Goal: Answer question/provide support

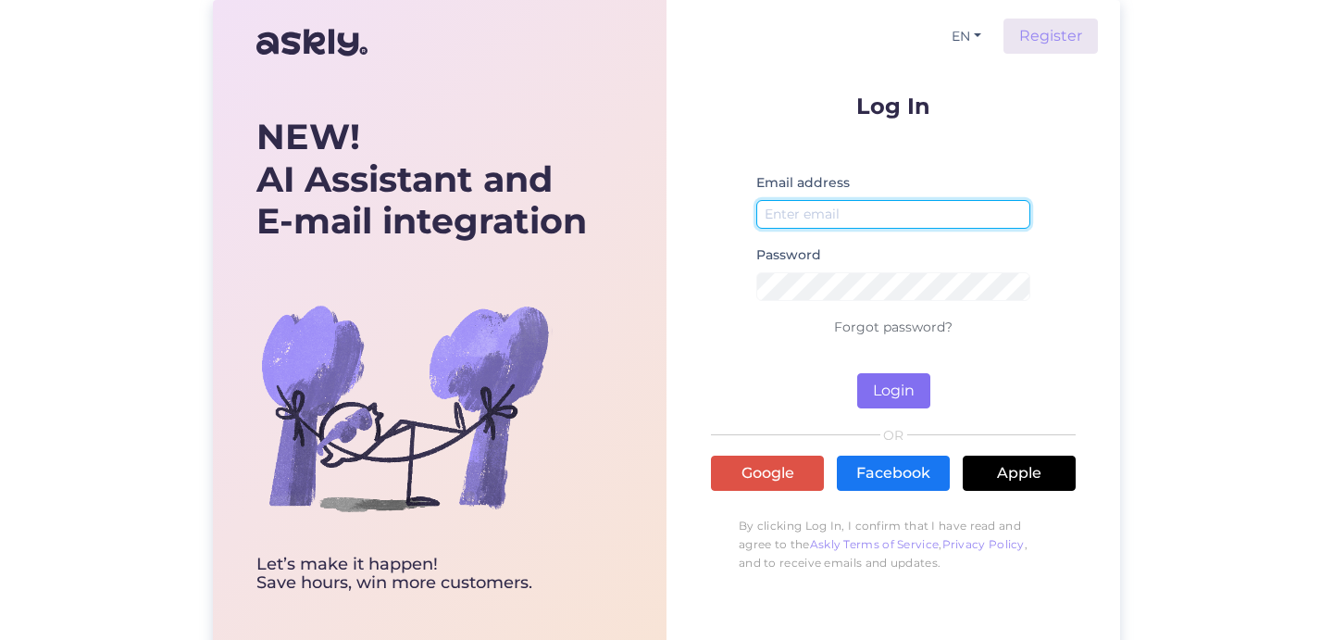
type input "[EMAIL_ADDRESS][DOMAIN_NAME]"
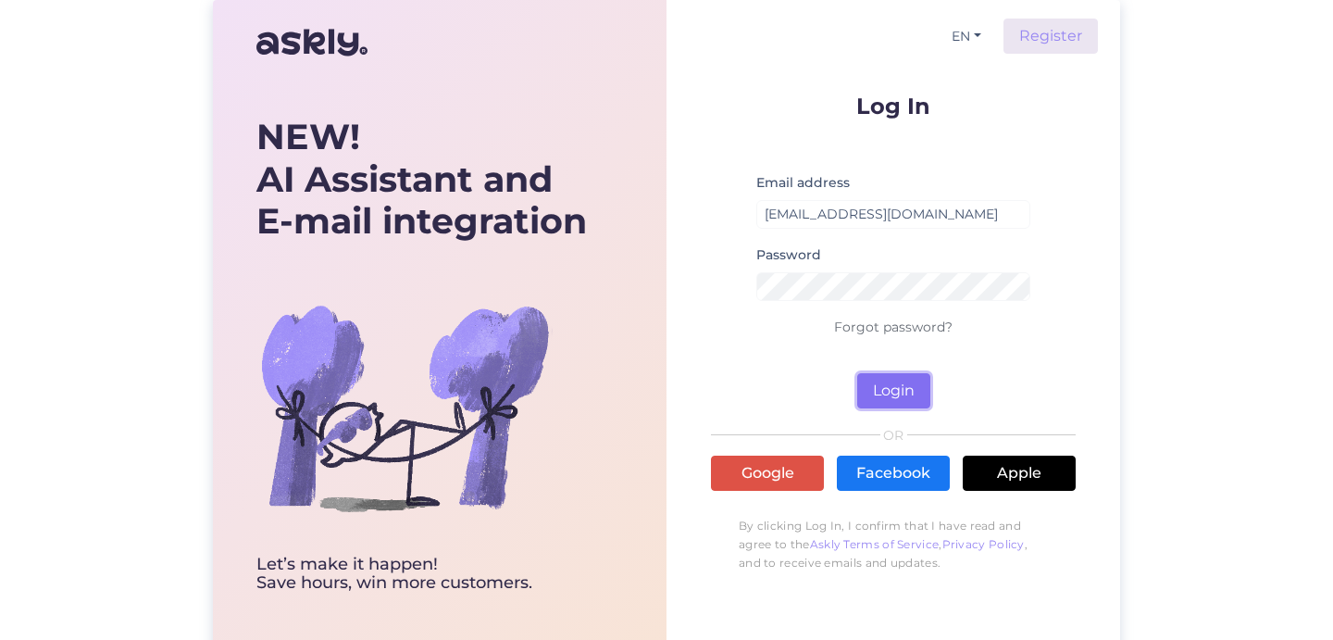
click at [899, 389] on button "Login" at bounding box center [893, 390] width 73 height 35
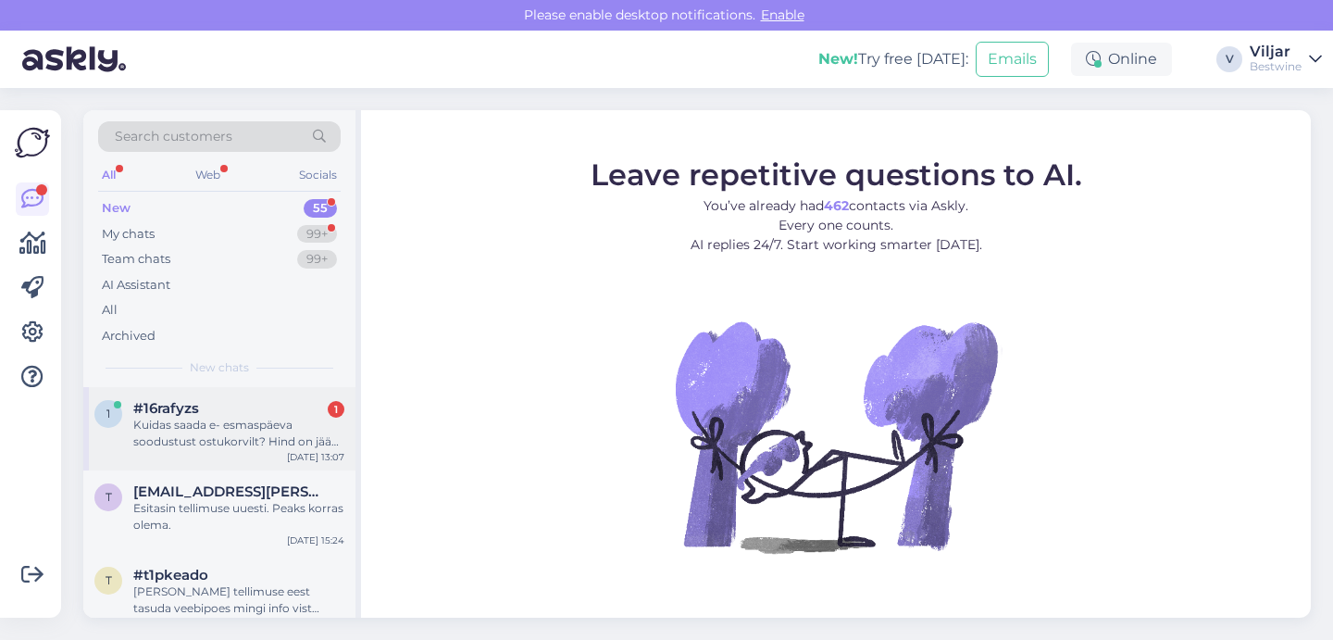
click at [190, 442] on div "Kuidas saada e- esmaspäeva soodustust ostukorvilt? Hind on jääb samaks, mis on …" at bounding box center [238, 433] width 211 height 33
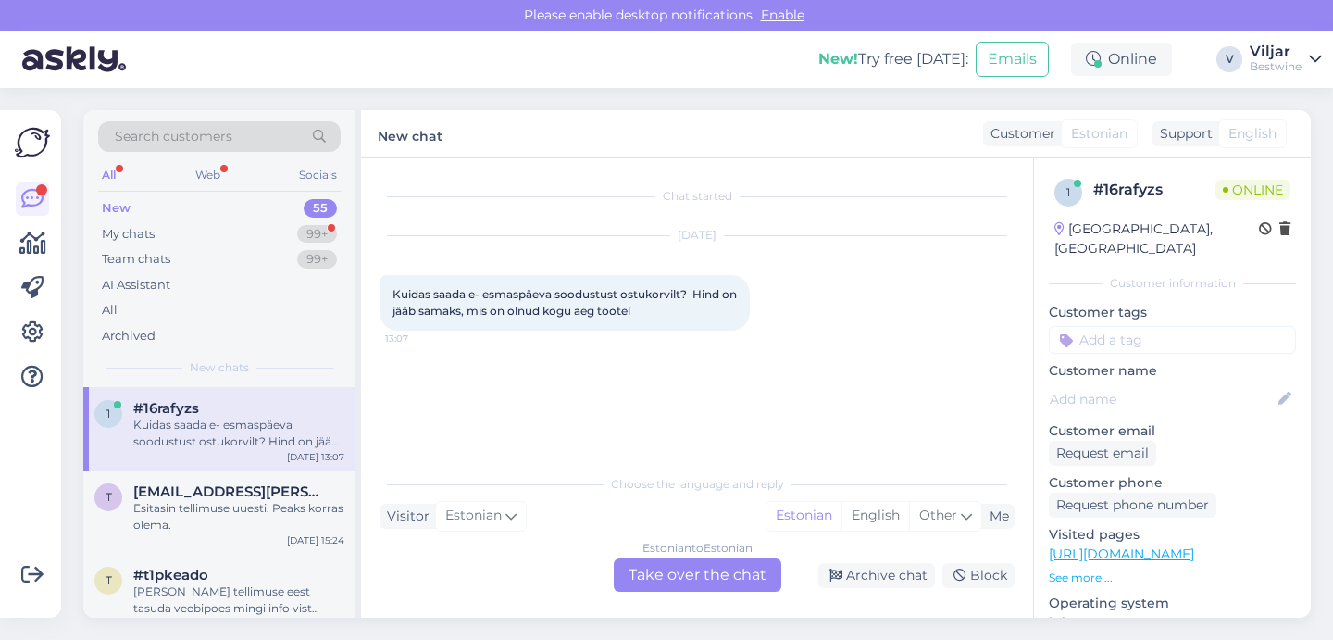
click at [708, 578] on div "Estonian to Estonian Take over the chat" at bounding box center [698, 574] width 168 height 33
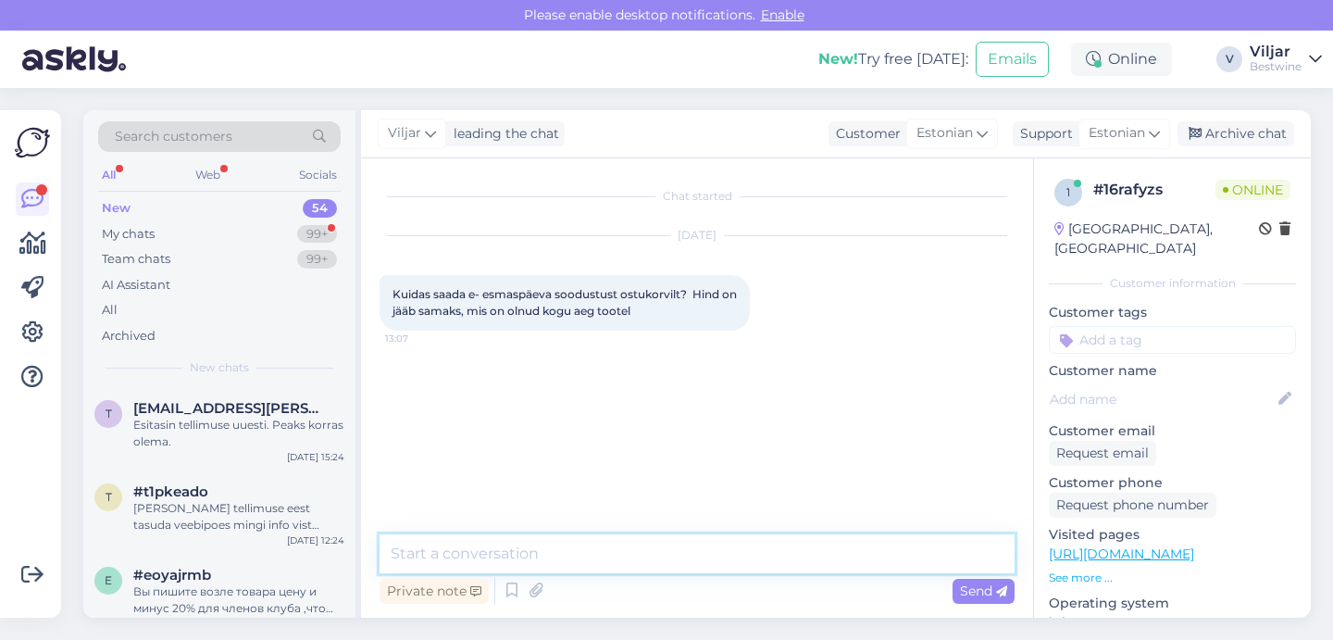
click at [624, 551] on textarea at bounding box center [697, 553] width 635 height 39
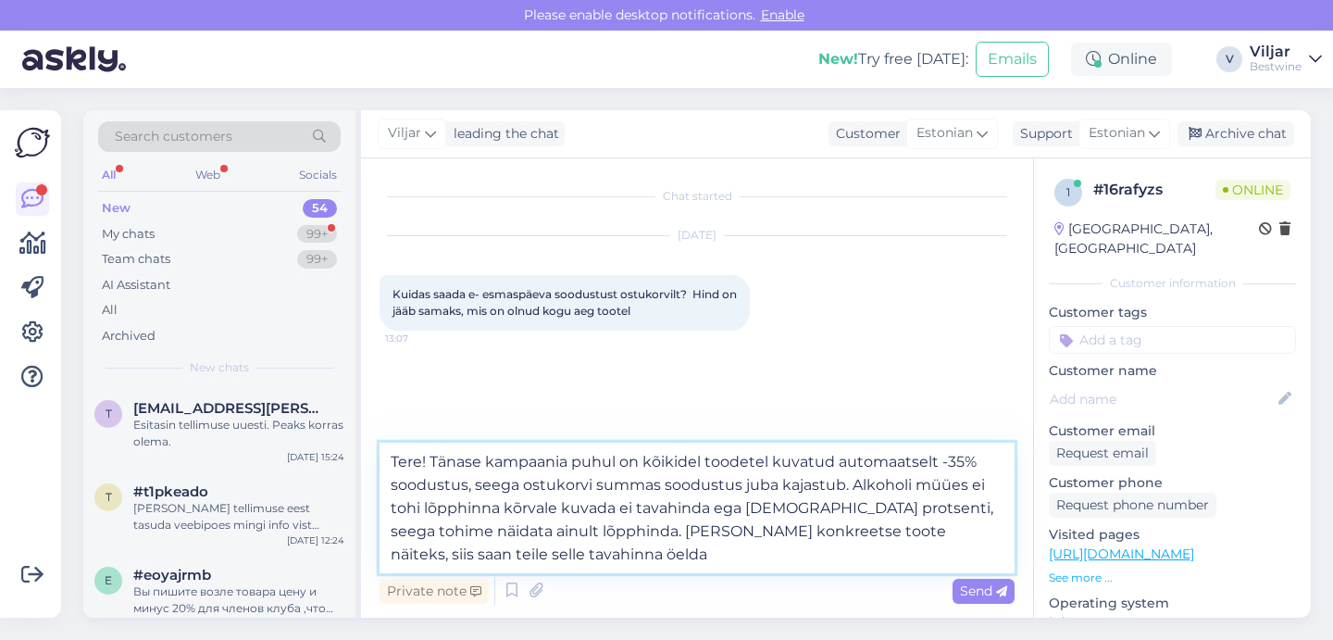
type textarea "Tere! Tänase kampaania puhul on kõikidel toodetel kuvatud automaatselt -35% soo…"
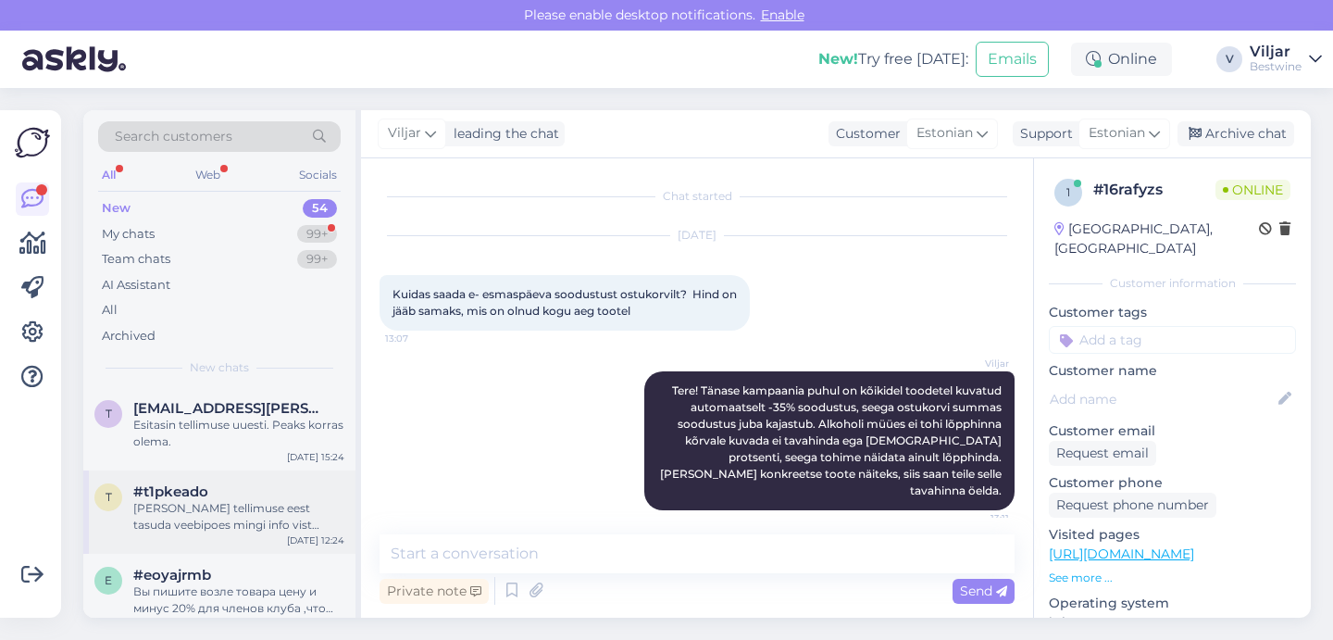
click at [202, 496] on span "#t1pkeado" at bounding box center [170, 491] width 75 height 17
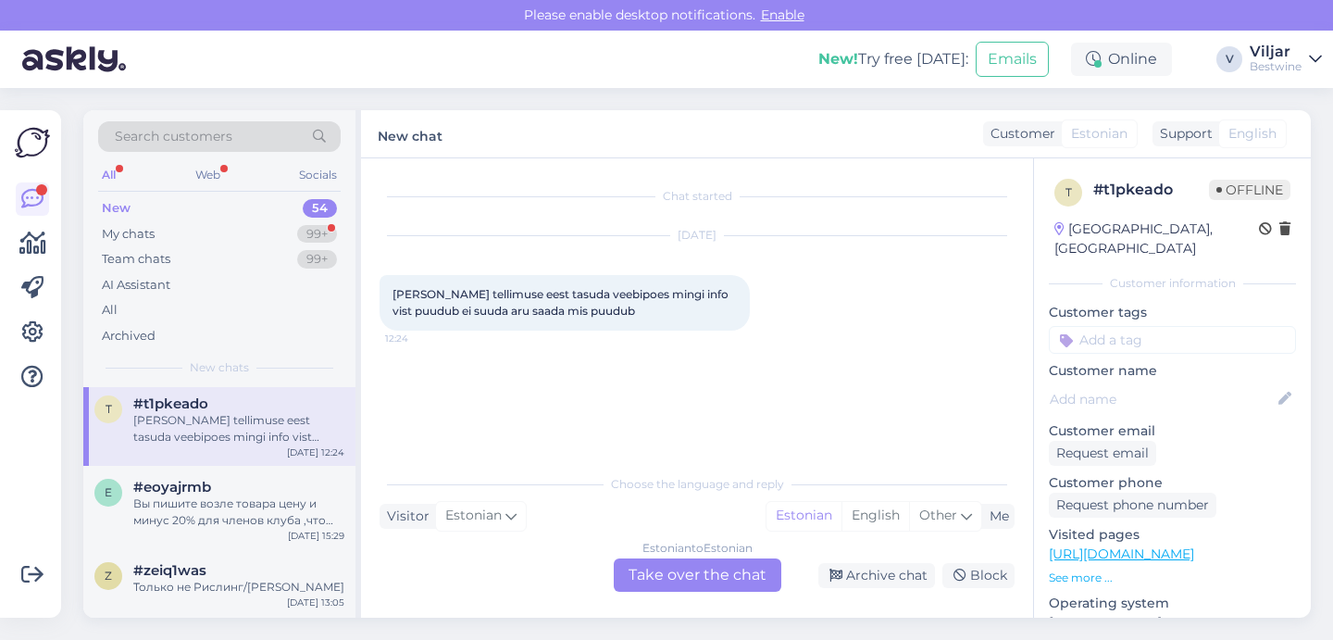
scroll to position [106, 0]
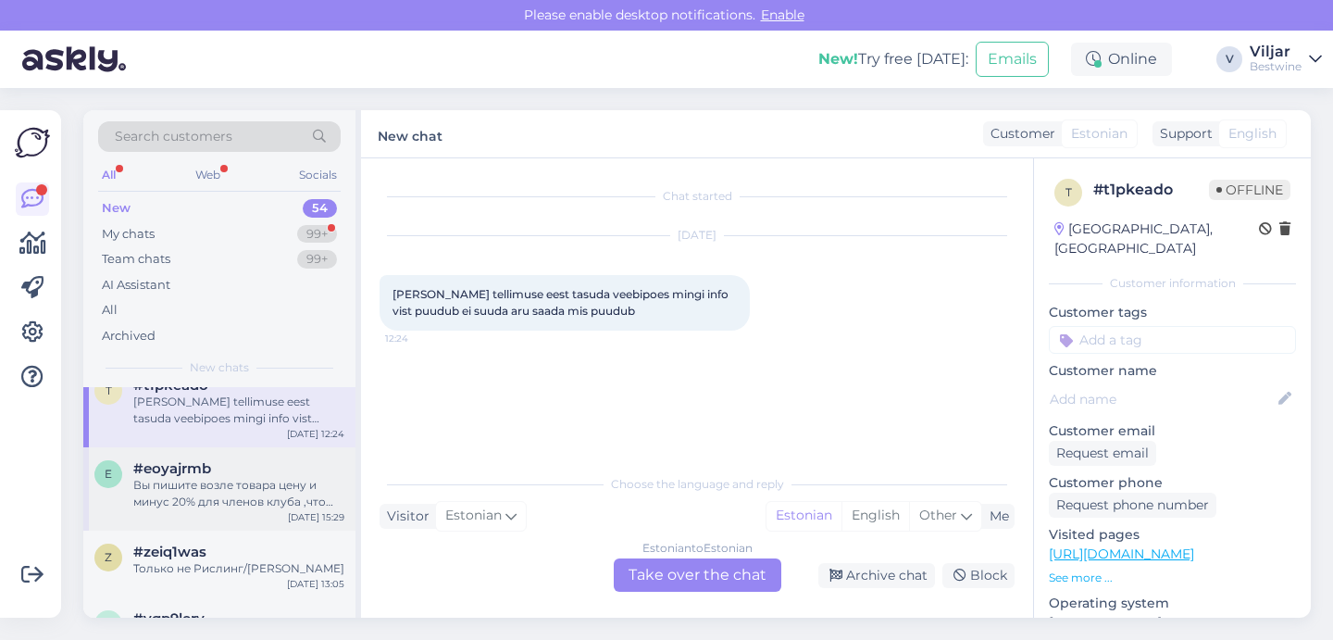
click at [200, 496] on div "Вы пишите возле товара цену и минус 20% для членов клуба ,что это значит???" at bounding box center [238, 493] width 211 height 33
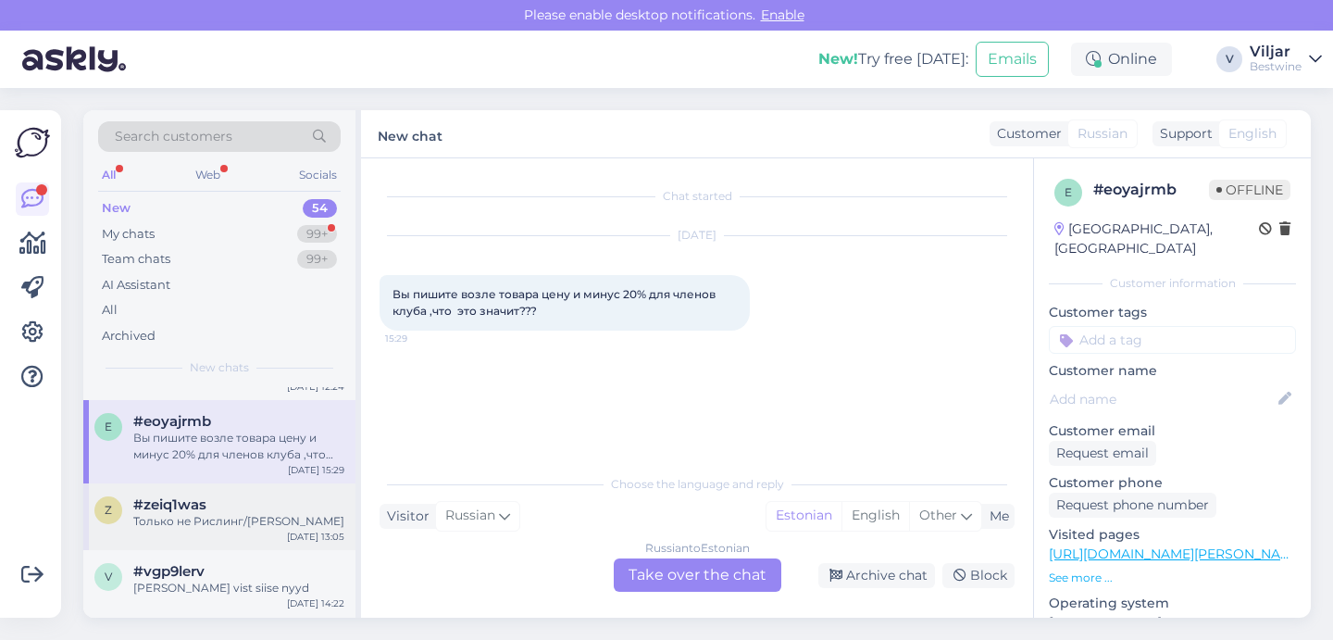
click at [199, 521] on div "Только не Рислинг/[PERSON_NAME]" at bounding box center [238, 521] width 211 height 17
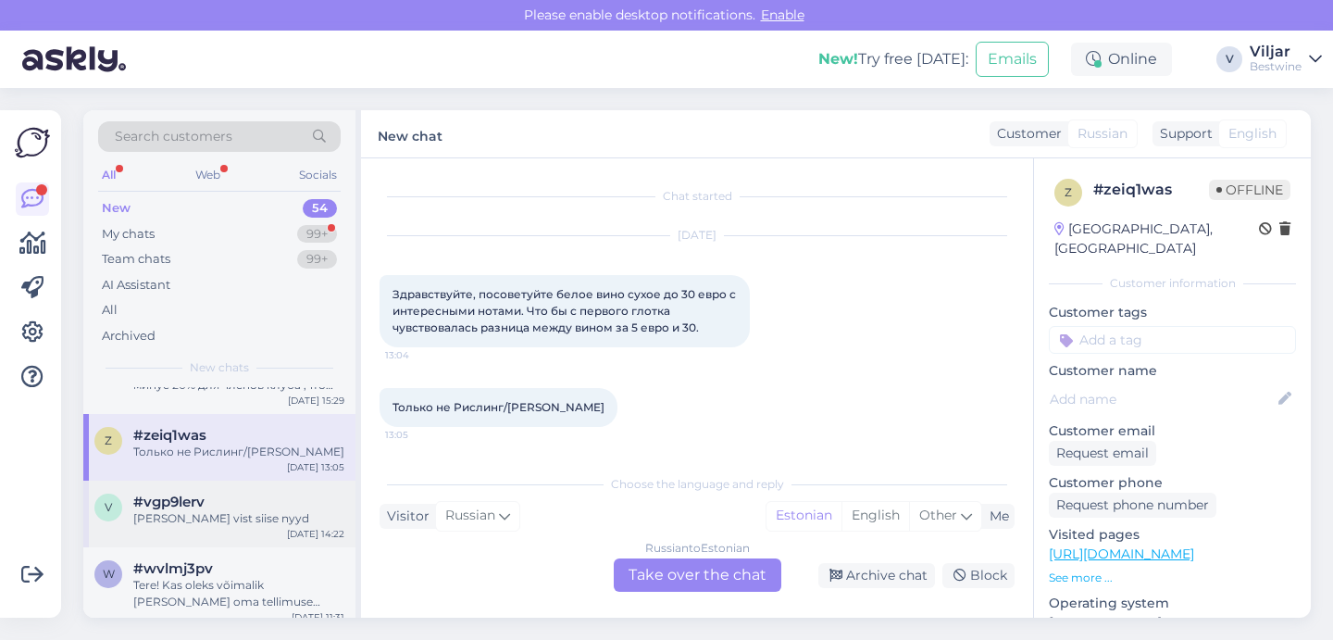
click at [203, 505] on span "#vgp9lerv" at bounding box center [168, 501] width 71 height 17
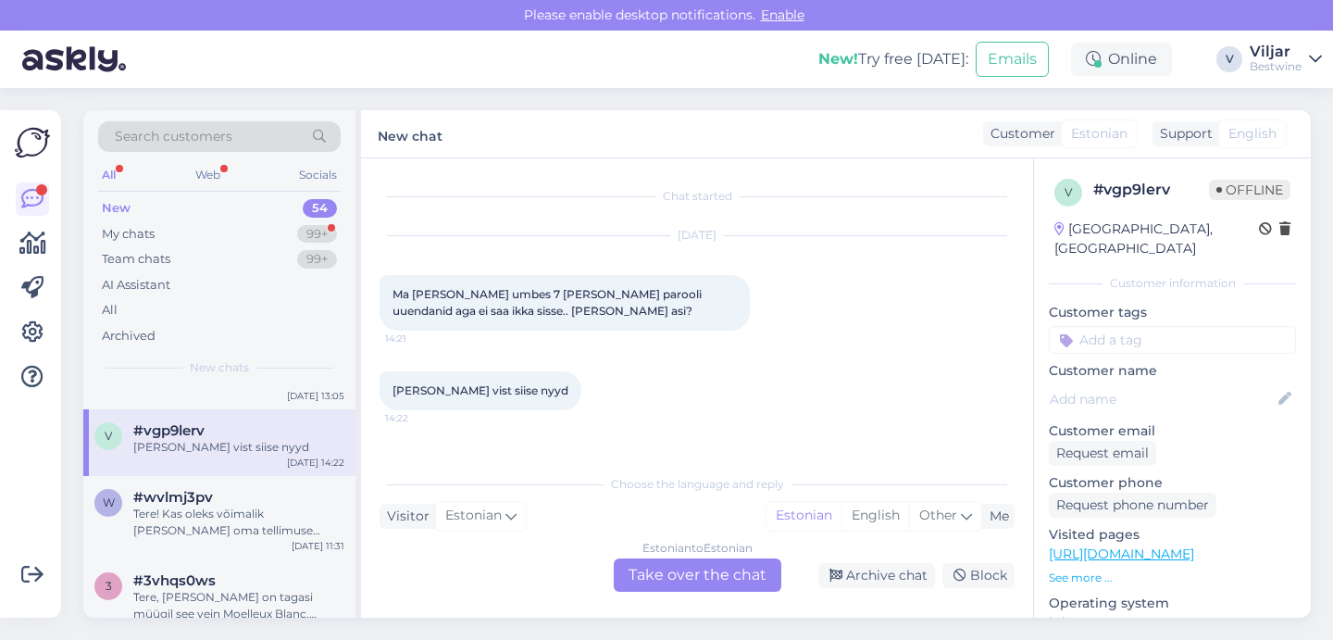
scroll to position [295, 0]
click at [204, 506] on div "Tere! Kas oleks võimalik [PERSON_NAME] oma tellimuse järgi?" at bounding box center [238, 521] width 211 height 33
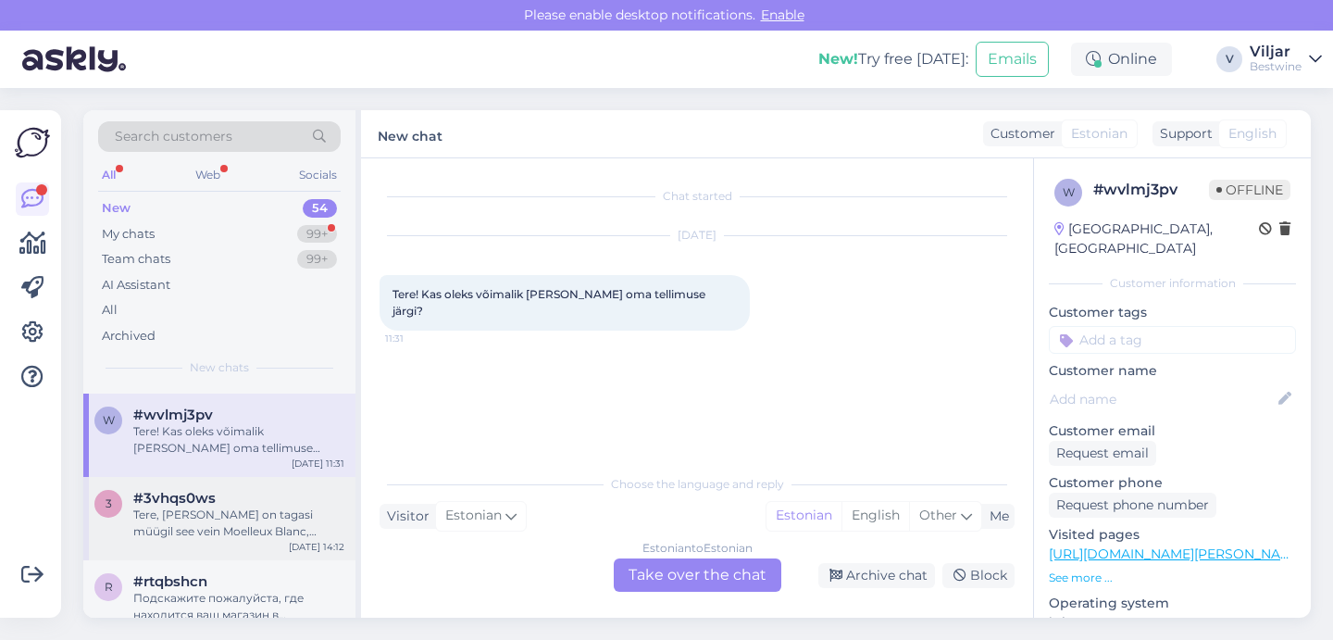
click at [203, 510] on div "Tere, [PERSON_NAME] on tagasi müügil see vein Moelleux Blanc, [GEOGRAPHIC_DATA]?" at bounding box center [238, 522] width 211 height 33
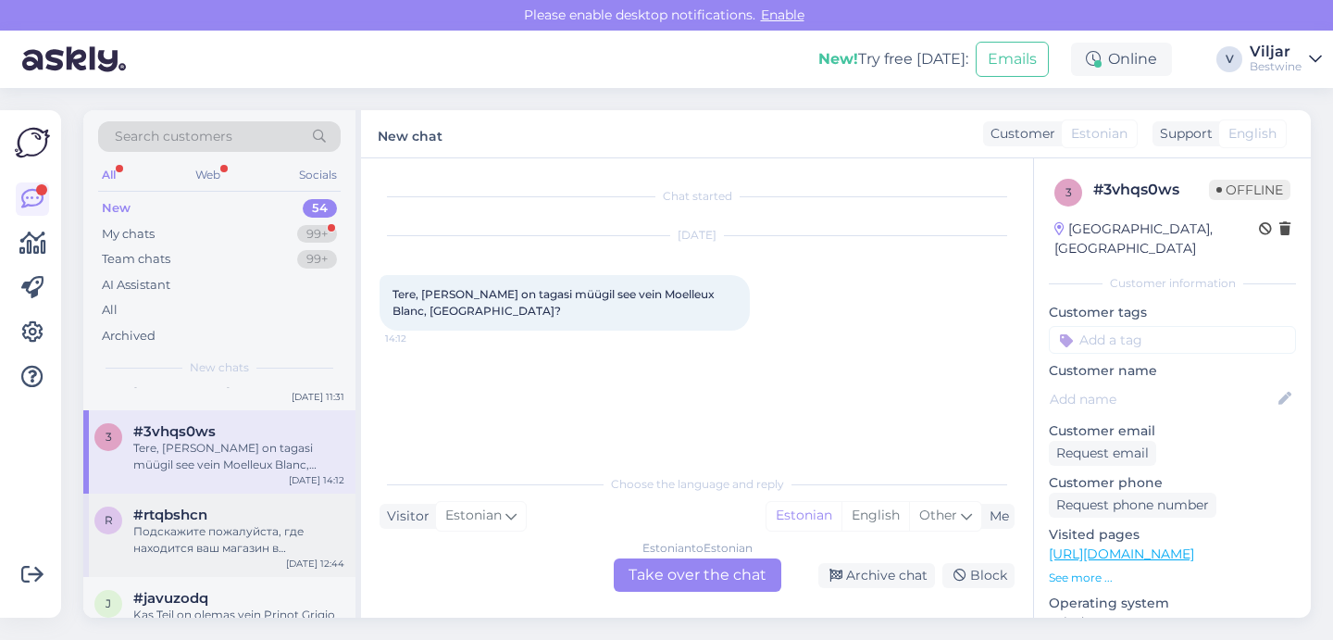
scroll to position [445, 0]
click at [203, 513] on span "#rtqbshcn" at bounding box center [170, 513] width 74 height 17
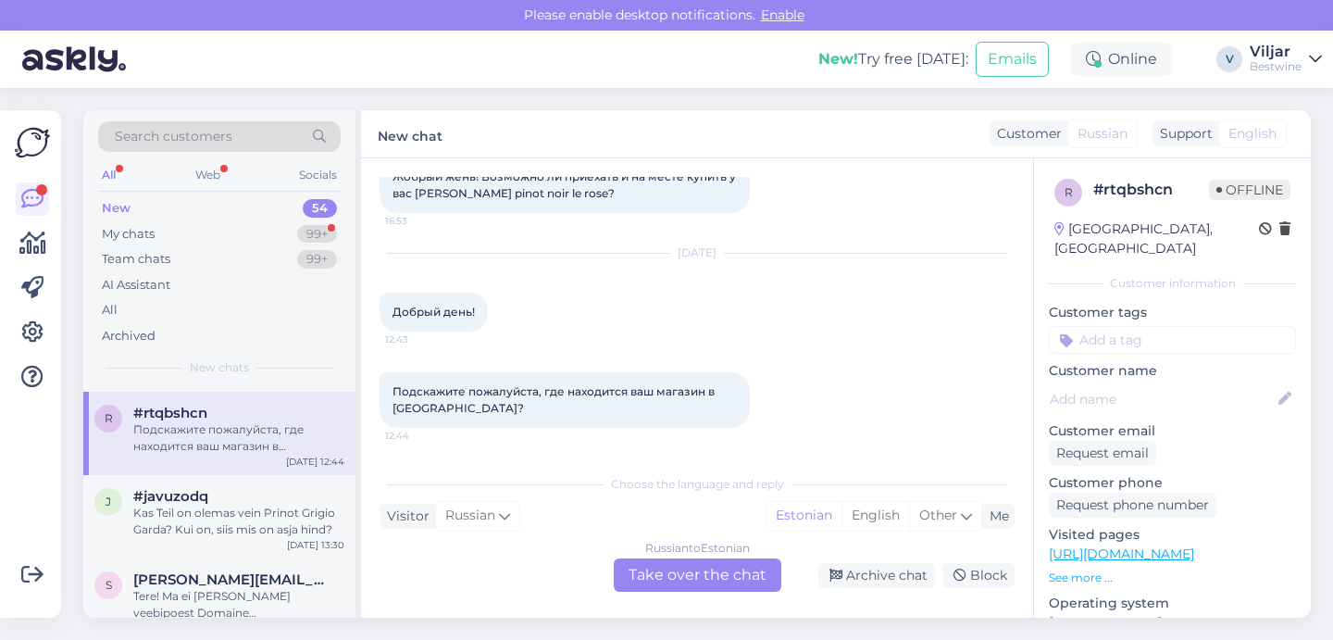
scroll to position [547, 0]
click at [203, 513] on div "Kas Teil on olemas vein Prinot Grigio Garda? Kui on, siis mis on asja hind?" at bounding box center [238, 519] width 211 height 33
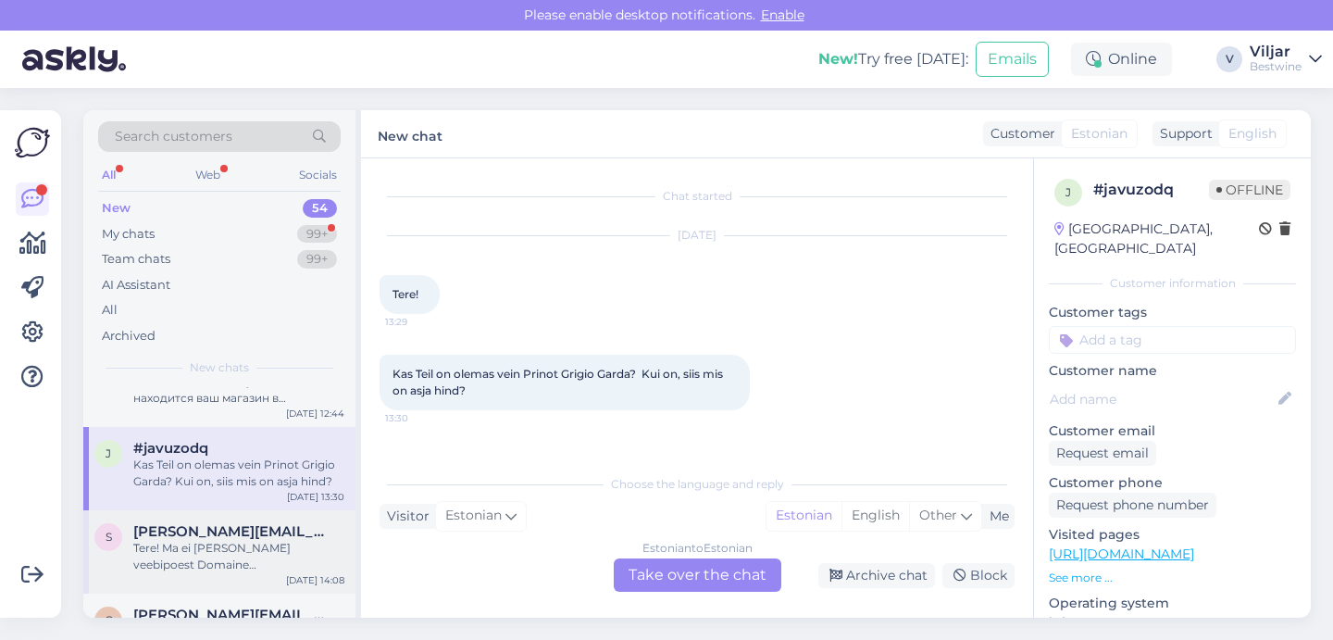
click at [196, 538] on span "[PERSON_NAME][EMAIL_ADDRESS][PERSON_NAME][DOMAIN_NAME]" at bounding box center [229, 531] width 193 height 17
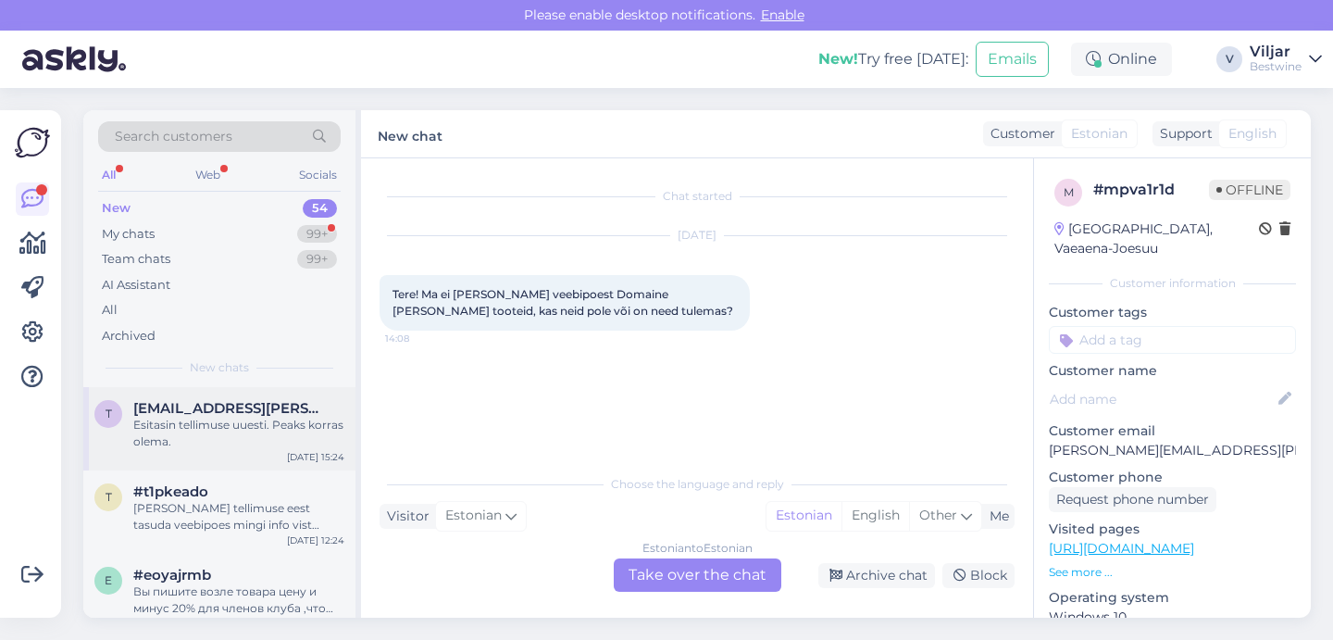
click at [215, 434] on div "Esitasin tellimuse uuesti. Peaks korras olema." at bounding box center [238, 433] width 211 height 33
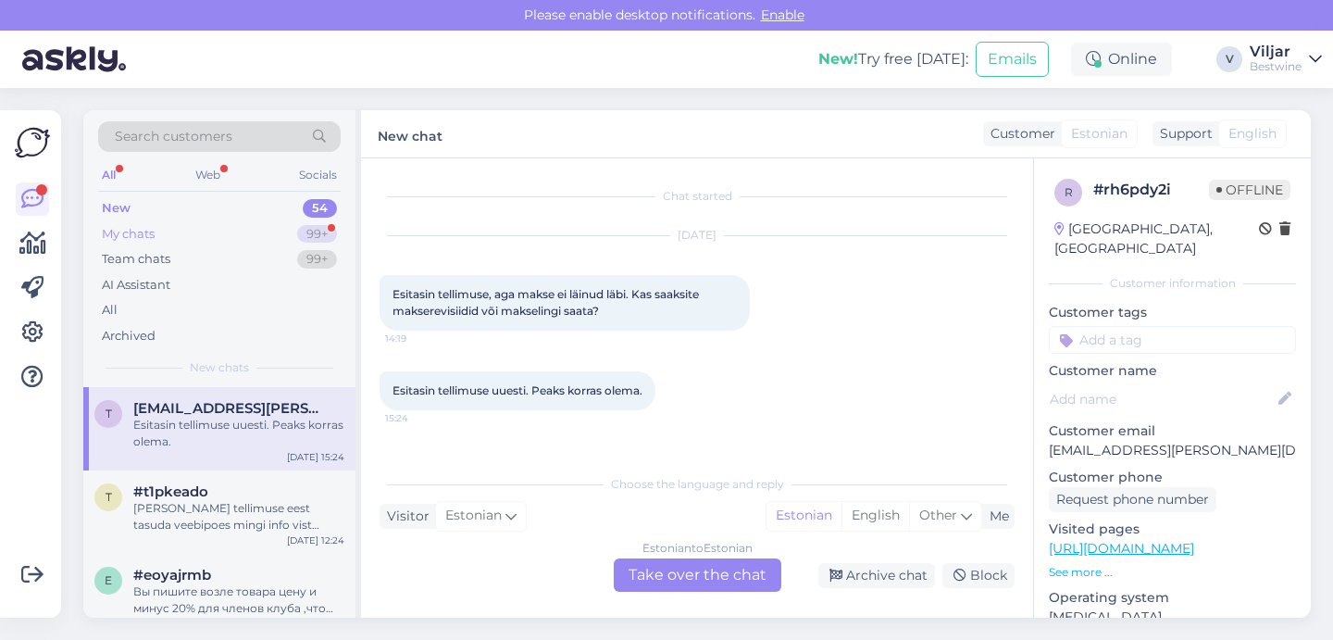
click at [164, 229] on div "My chats 99+" at bounding box center [219, 234] width 243 height 26
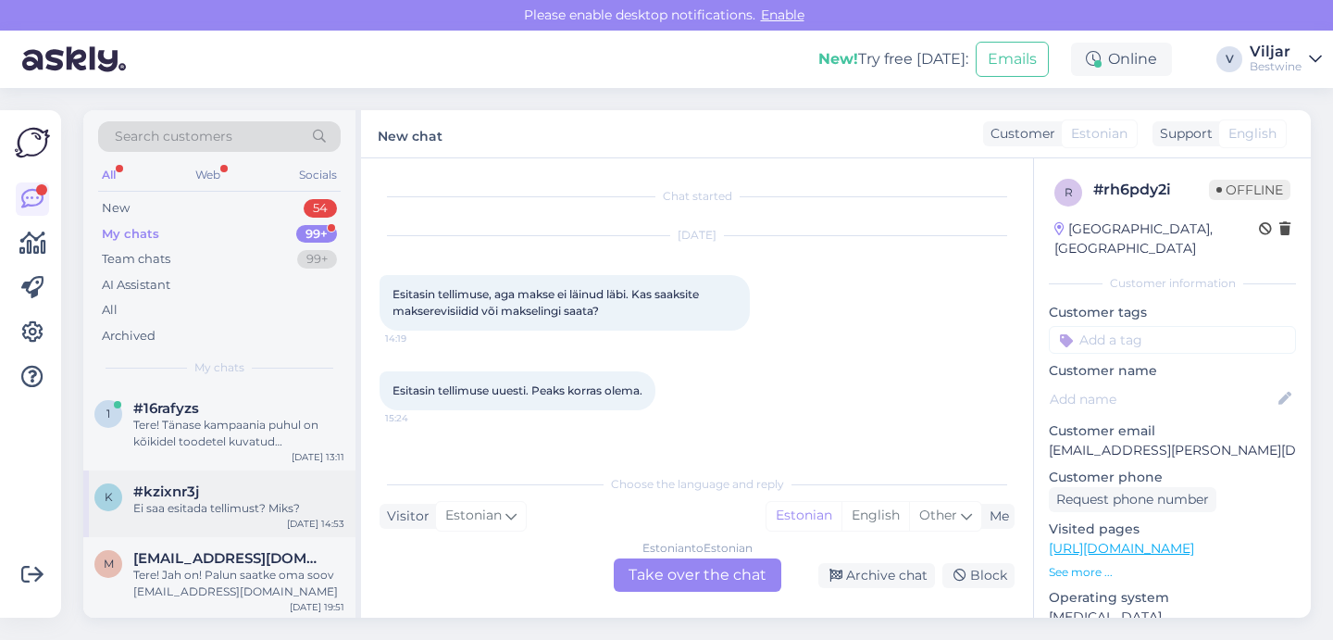
click at [172, 470] on div "k #kzixnr3j Ei saa esitada tellimust? Miks? [DATE] 14:53" at bounding box center [219, 503] width 272 height 67
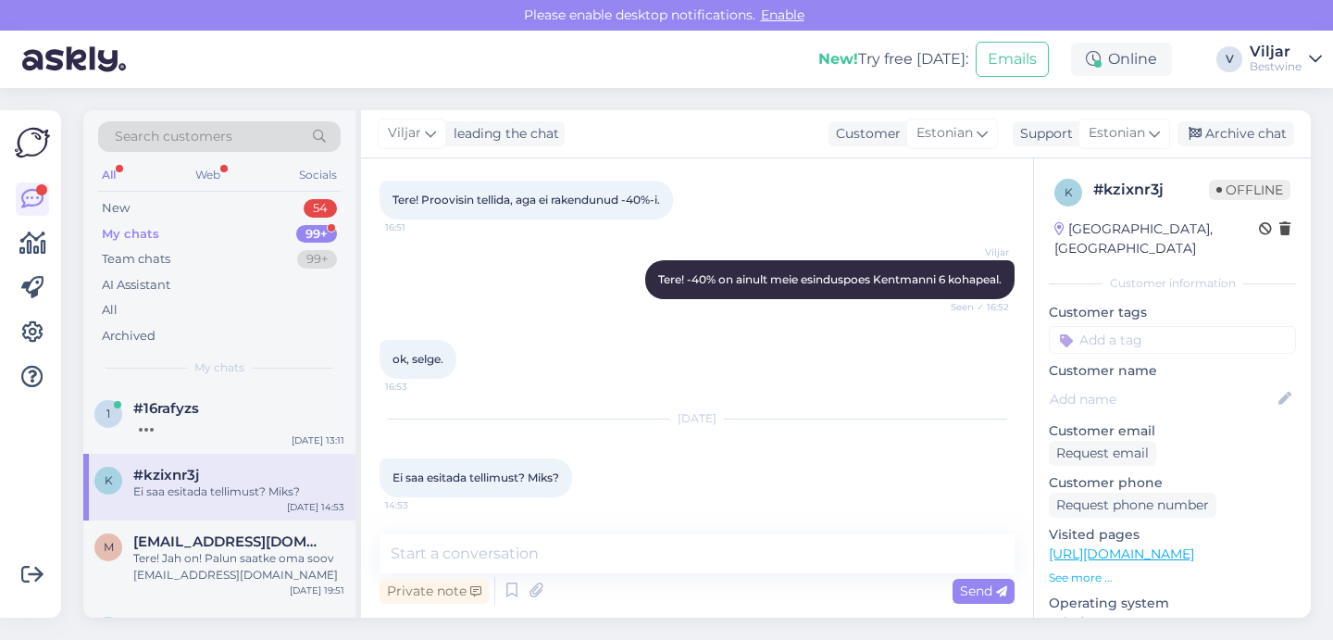
scroll to position [45, 0]
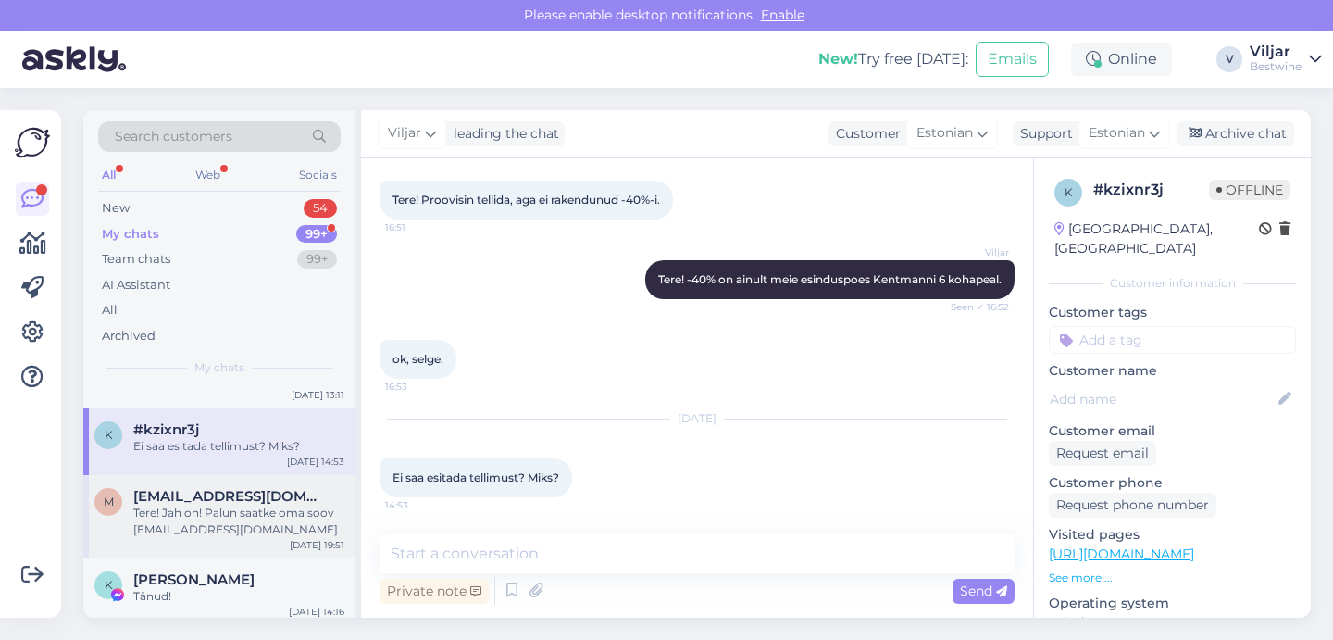
click at [199, 506] on div "Tere! Jah on! Palun saatke oma soov [EMAIL_ADDRESS][DOMAIN_NAME]" at bounding box center [238, 521] width 211 height 33
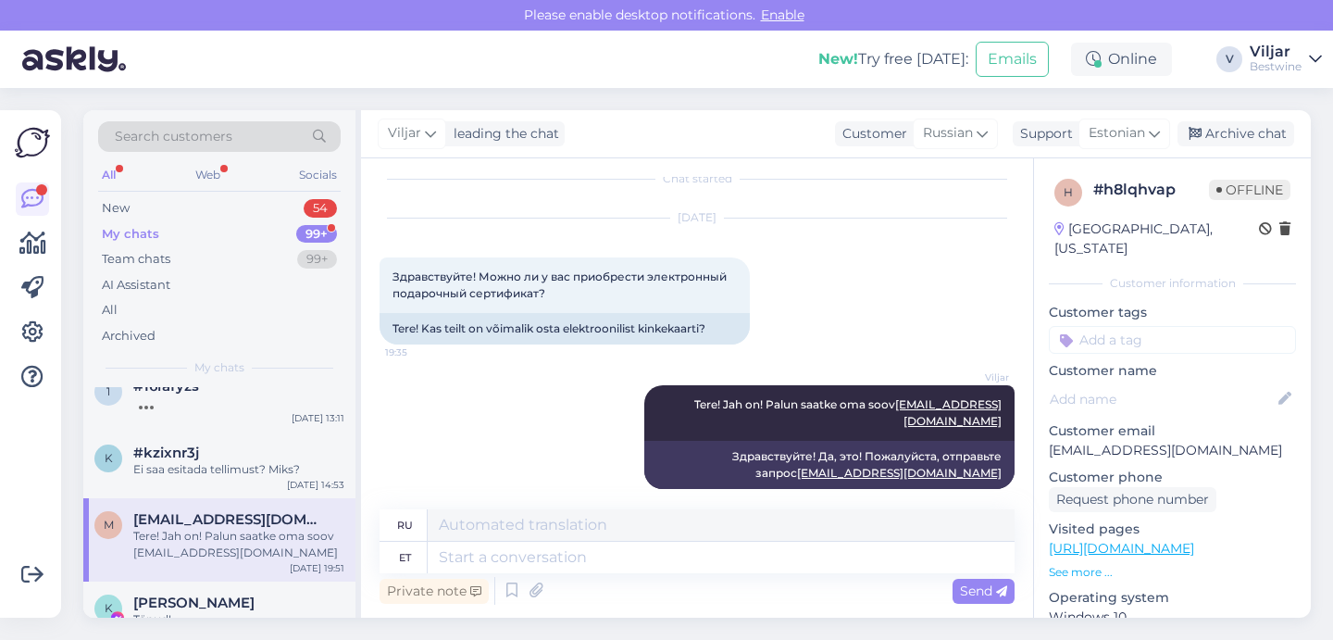
scroll to position [16, 0]
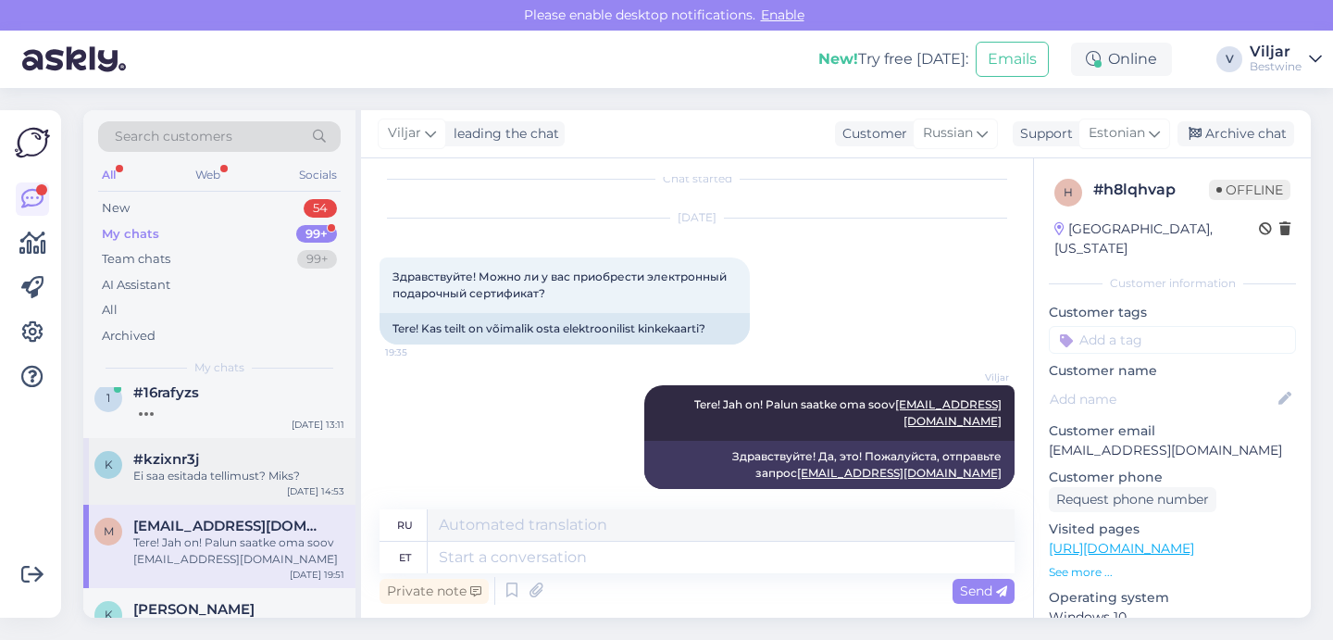
click at [199, 491] on div "k #kzixnr3j Ei saa esitada tellimust? Miks? [DATE] 14:53" at bounding box center [219, 471] width 272 height 67
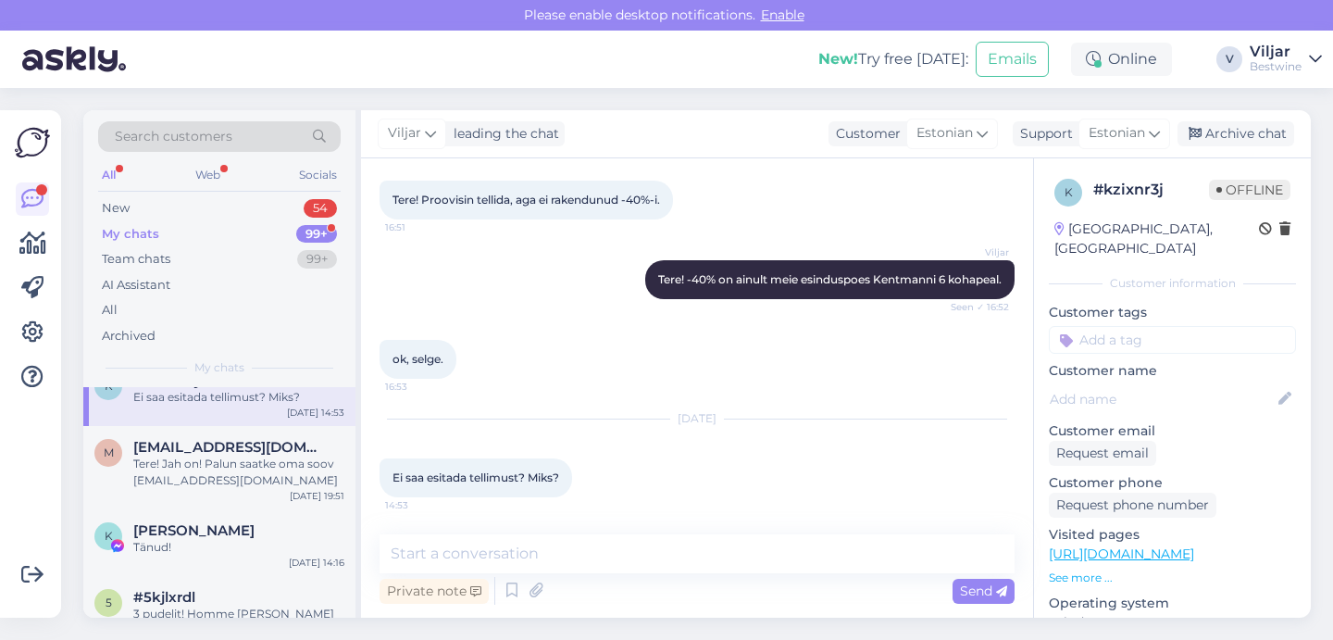
scroll to position [97, 0]
click at [198, 493] on div "m [EMAIL_ADDRESS][DOMAIN_NAME] Tere! Jah on! Palun saatke oma soov [EMAIL_ADDRE…" at bounding box center [219, 464] width 272 height 83
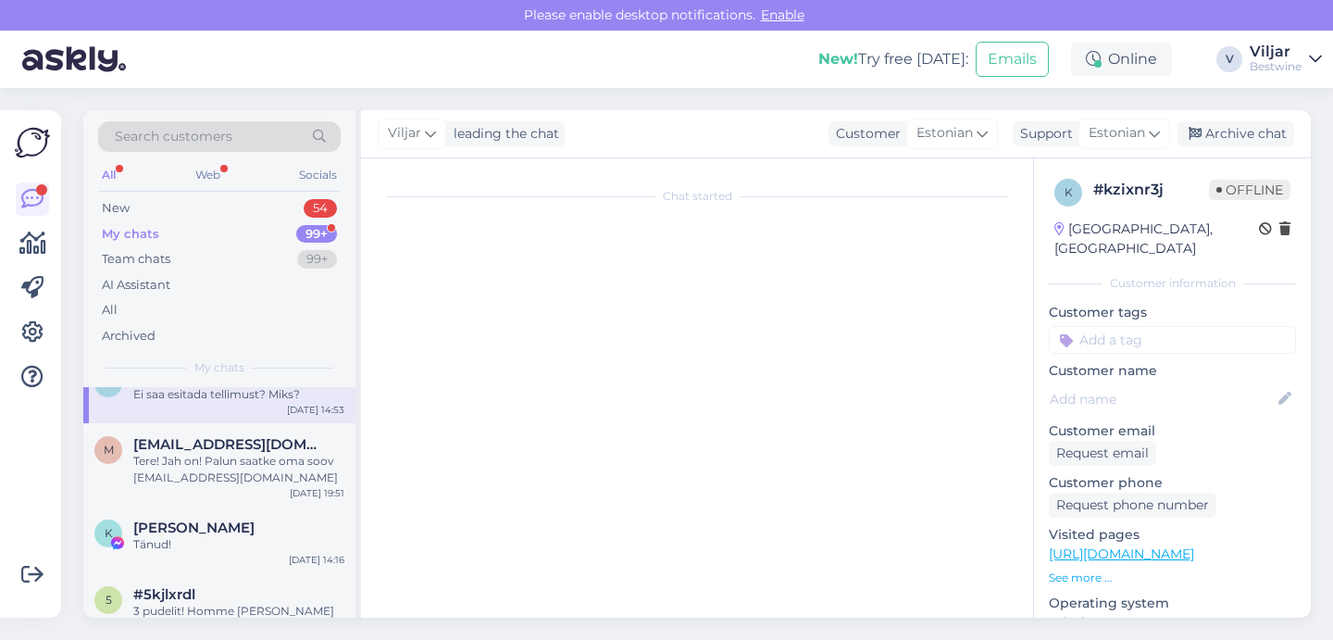
scroll to position [18, 0]
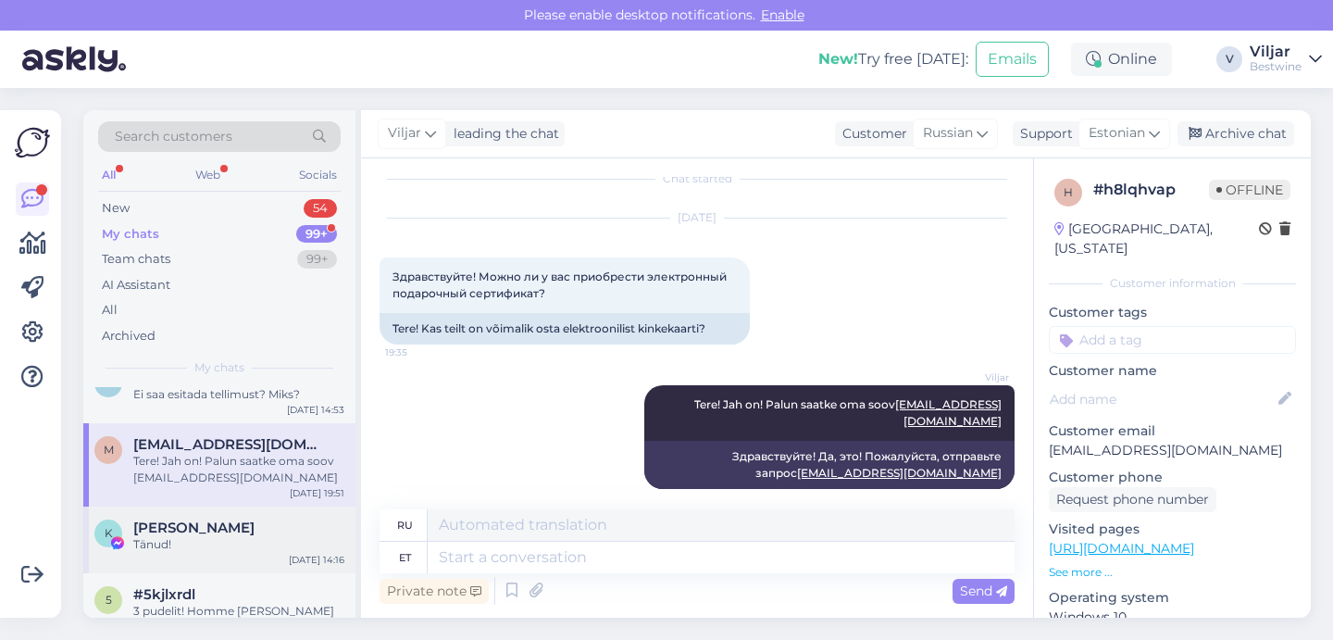
click at [197, 539] on div "Tänud!" at bounding box center [238, 544] width 211 height 17
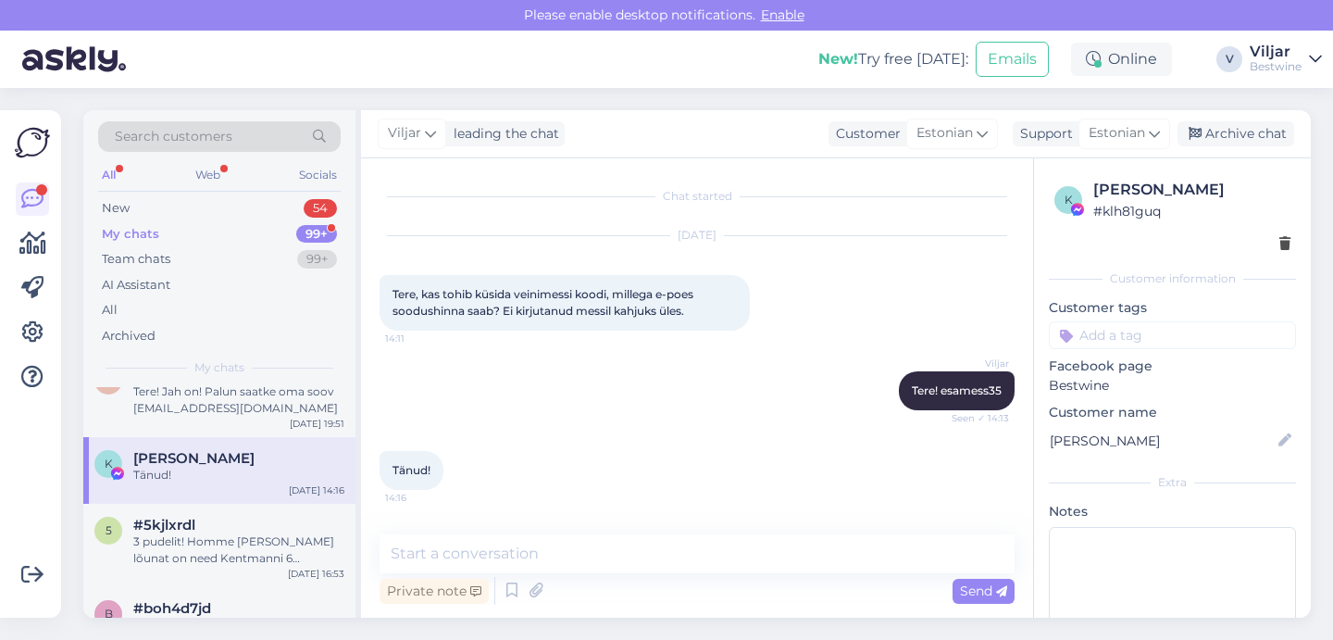
scroll to position [172, 0]
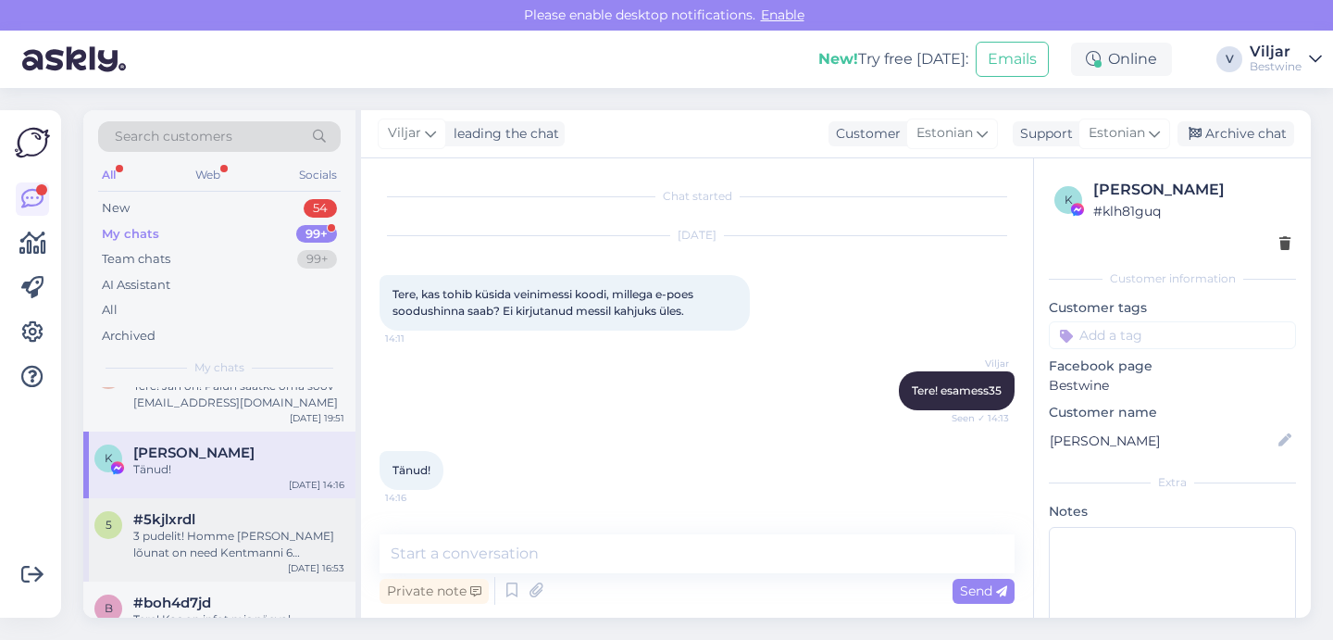
click at [198, 540] on div "3 pudelit! Homme [PERSON_NAME] lõunat on need Kentmanni 6 Bestwine esinduspoes,…" at bounding box center [238, 544] width 211 height 33
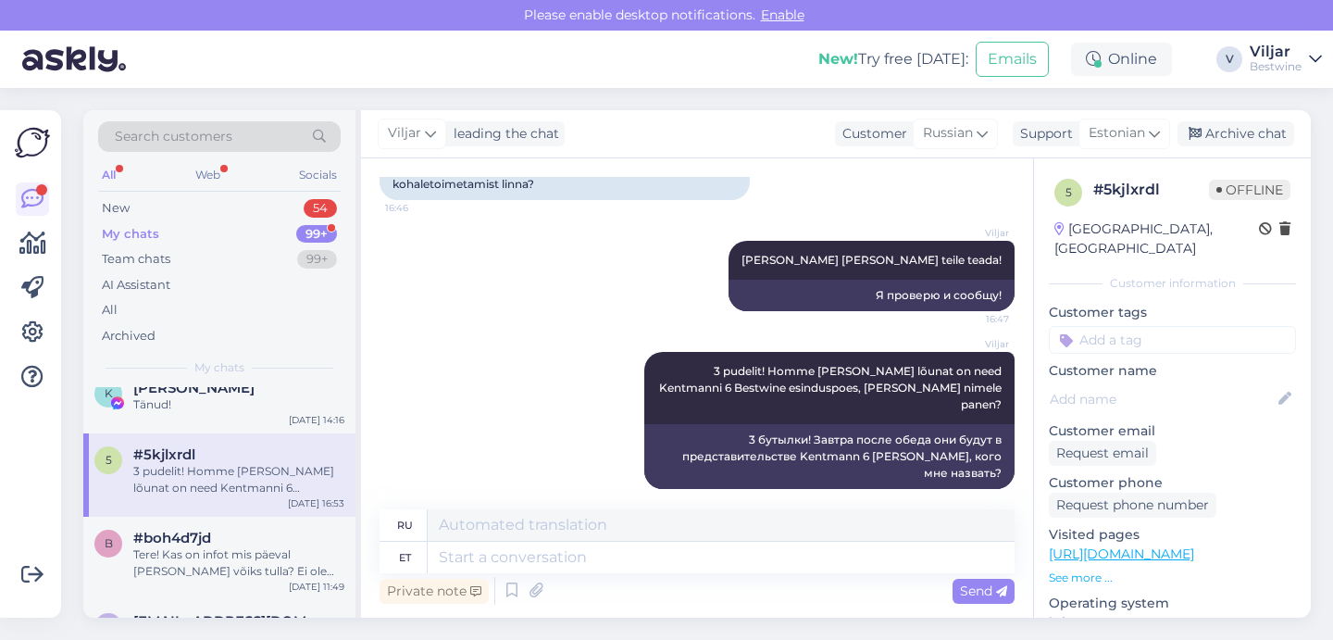
scroll to position [239, 0]
click at [197, 549] on div "Tere! Kas on infot mis päeval [PERSON_NAME] võiks tulla? Ei ole kiire, aga siis…" at bounding box center [238, 560] width 211 height 33
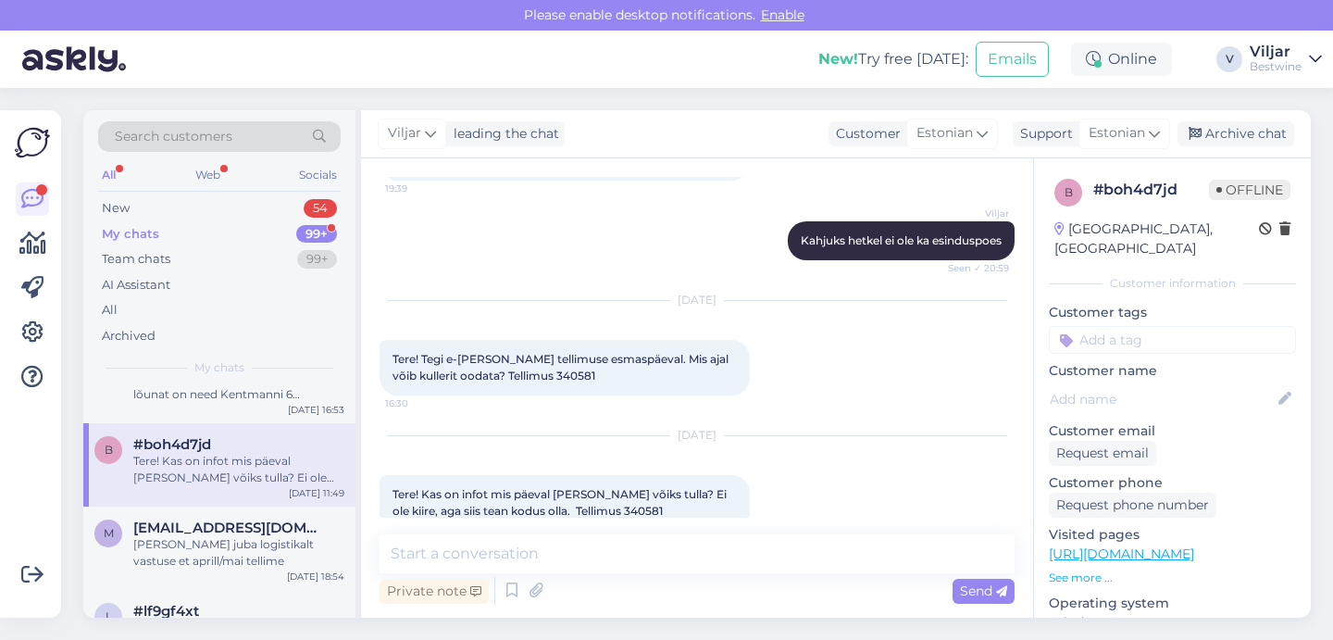
scroll to position [330, 0]
click at [197, 550] on div "[PERSON_NAME] juba logistikalt vastuse et aprill/mai tellime" at bounding box center [238, 553] width 211 height 33
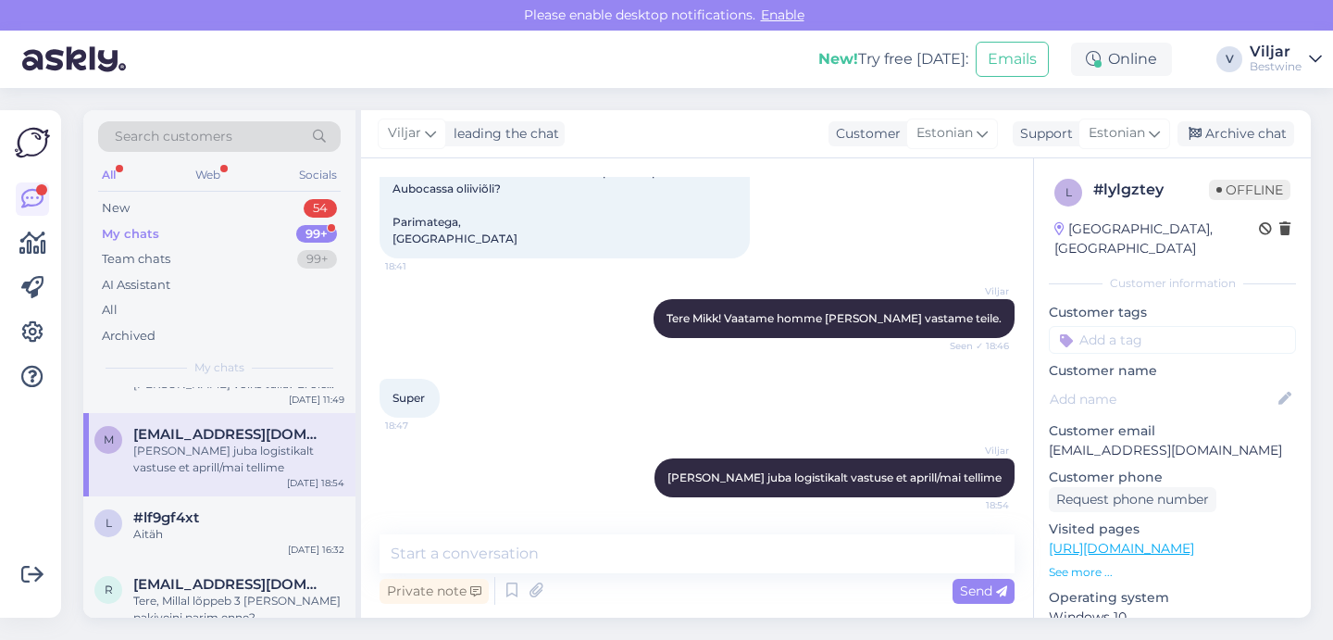
scroll to position [431, 0]
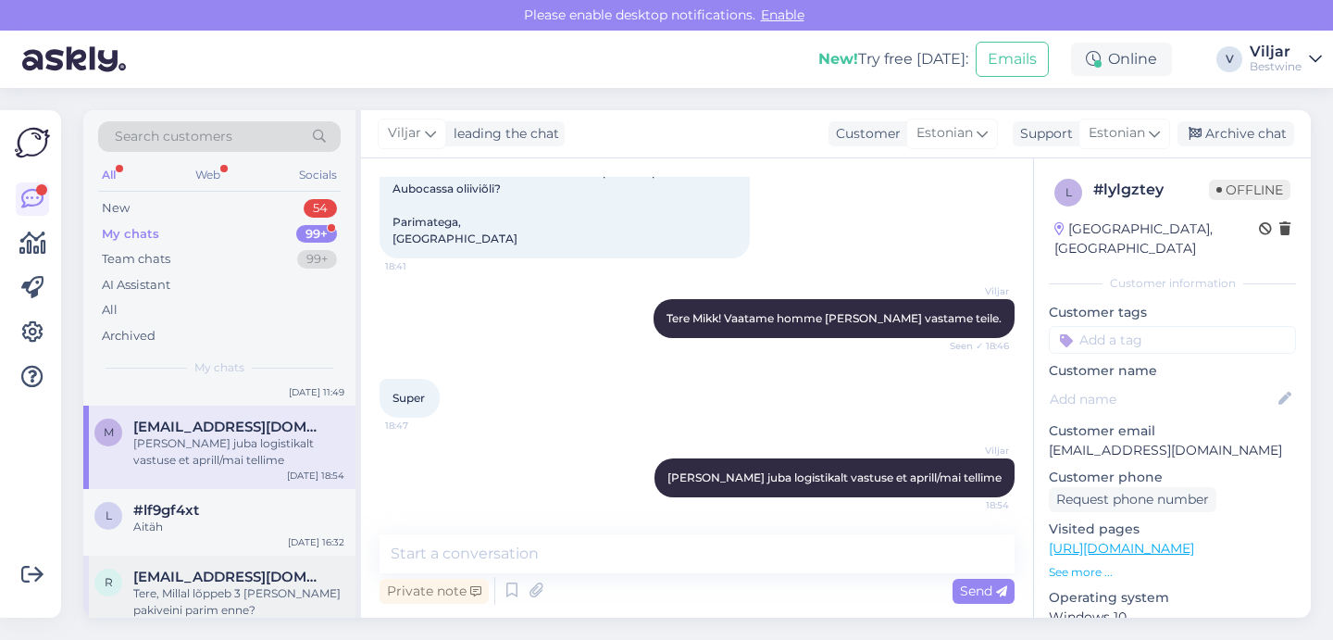
click at [197, 556] on div "r [EMAIL_ADDRESS][DOMAIN_NAME] Tere, Millal lõppeb 3 [PERSON_NAME] pakiveini pa…" at bounding box center [219, 597] width 272 height 83
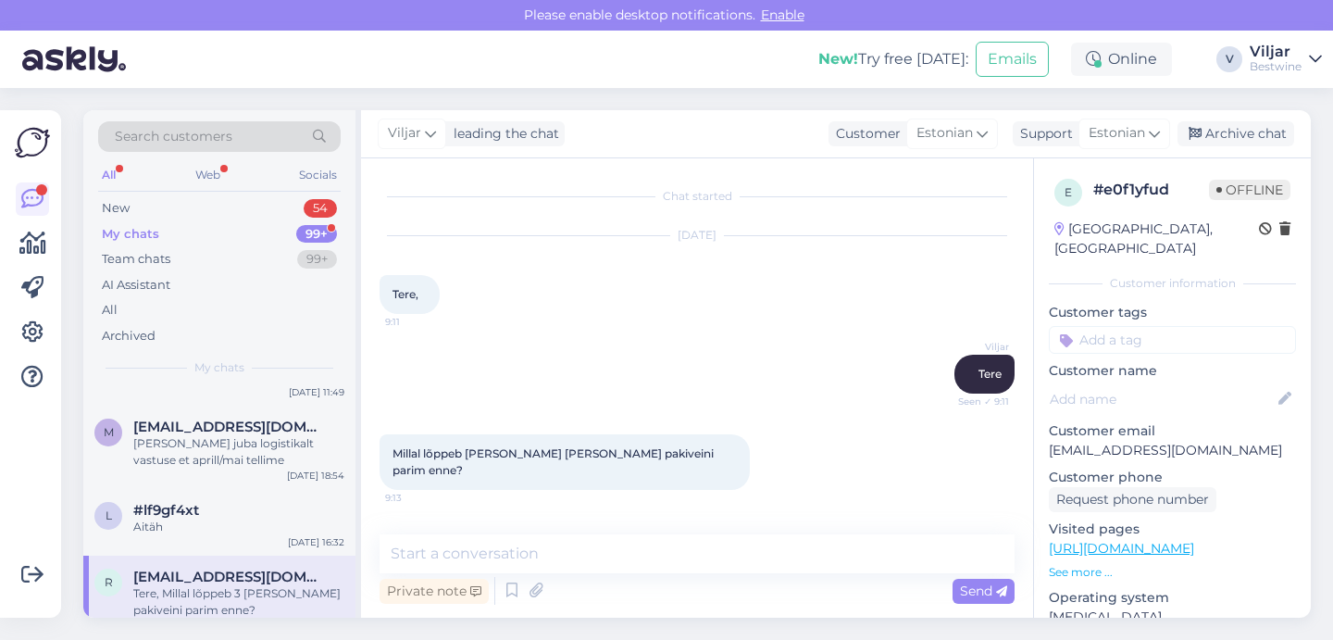
scroll to position [270, 0]
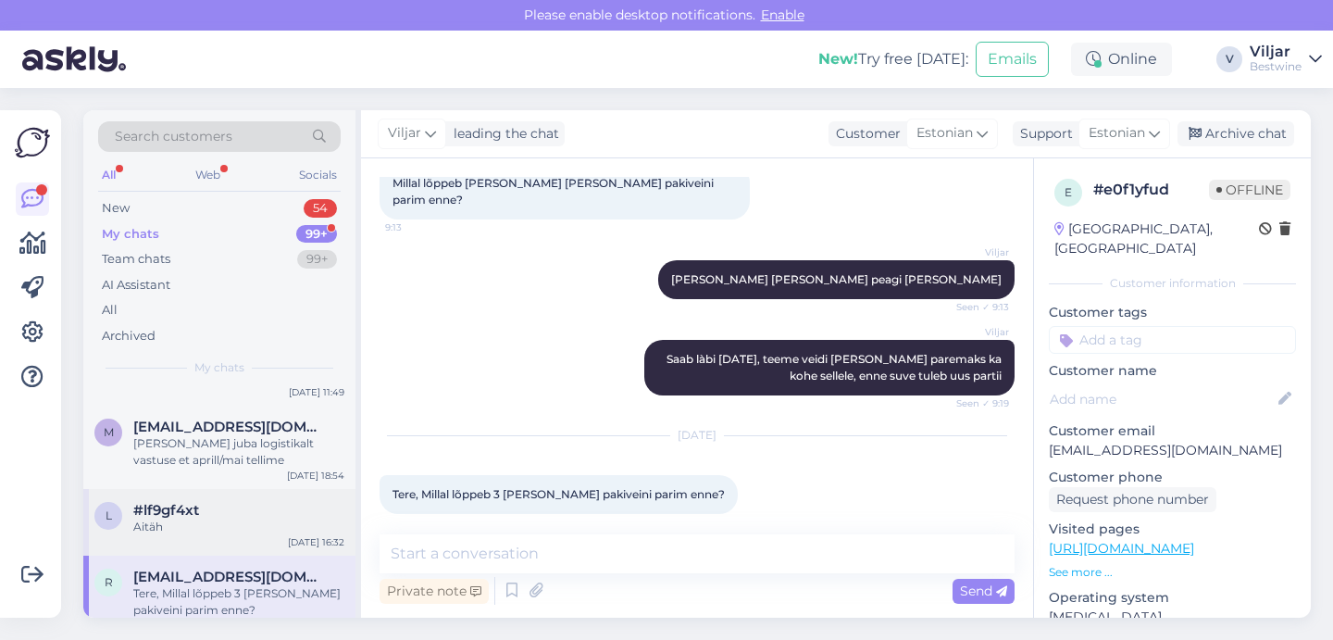
click at [211, 504] on div "#lf9gf4xt" at bounding box center [238, 510] width 211 height 17
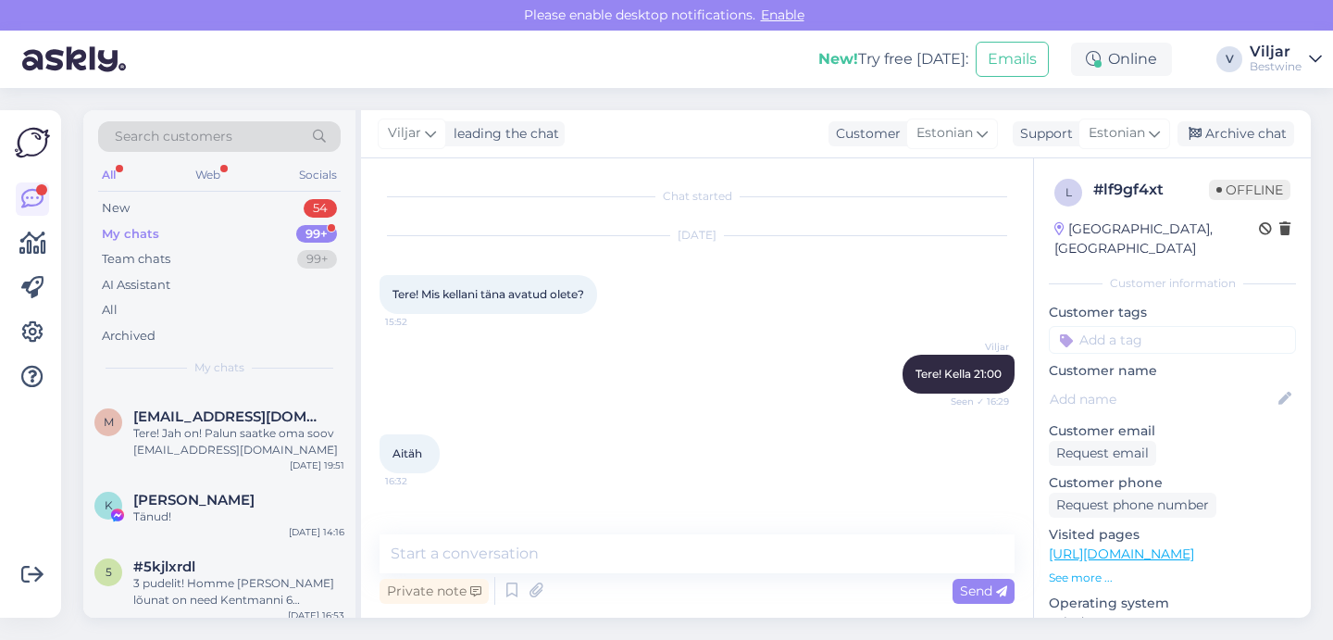
scroll to position [0, 0]
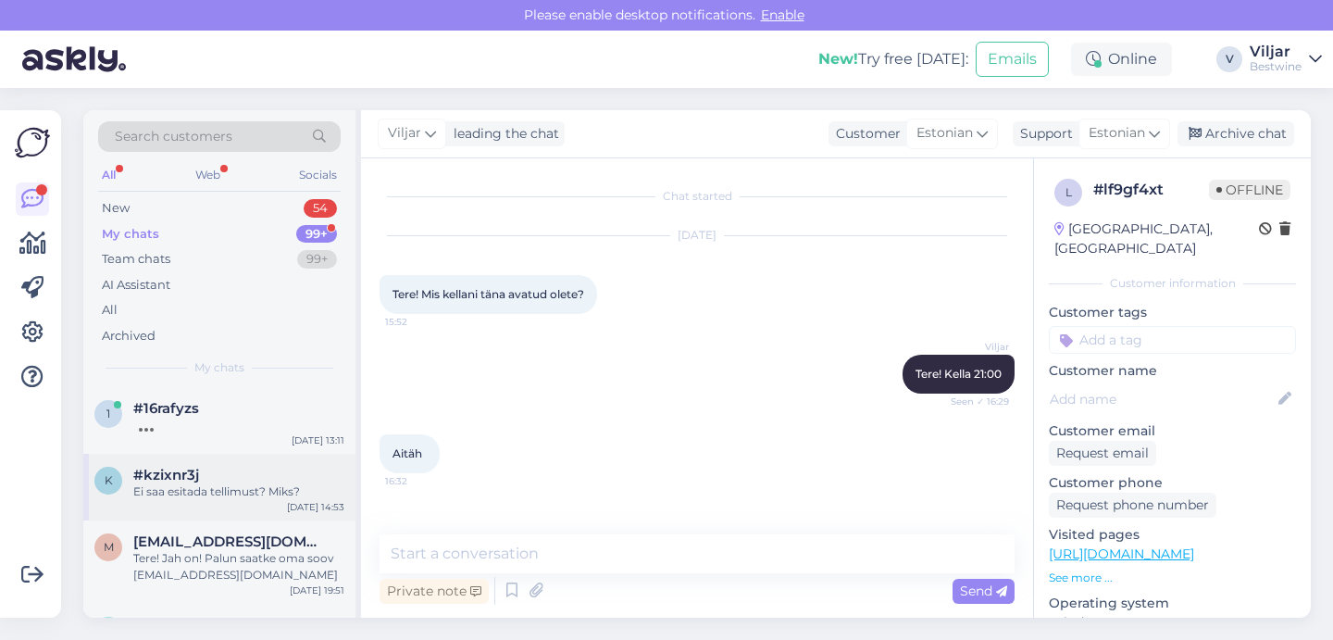
click at [209, 494] on div "Ei saa esitada tellimust? Miks?" at bounding box center [238, 491] width 211 height 17
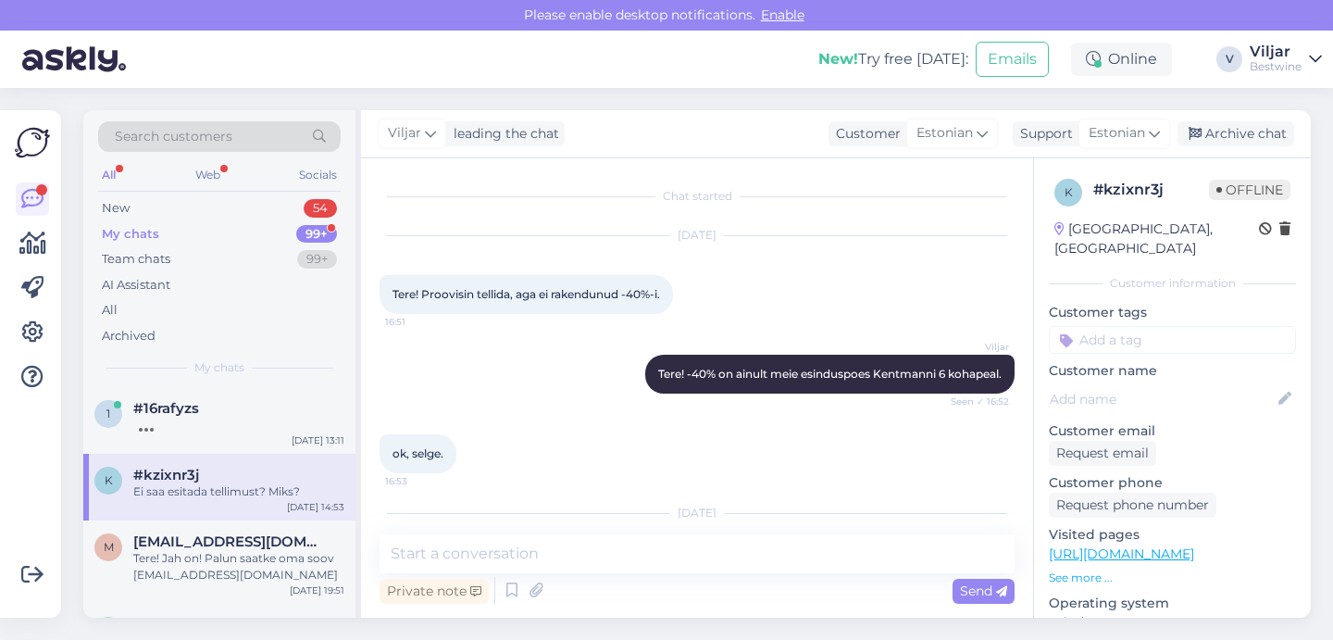
scroll to position [111, 0]
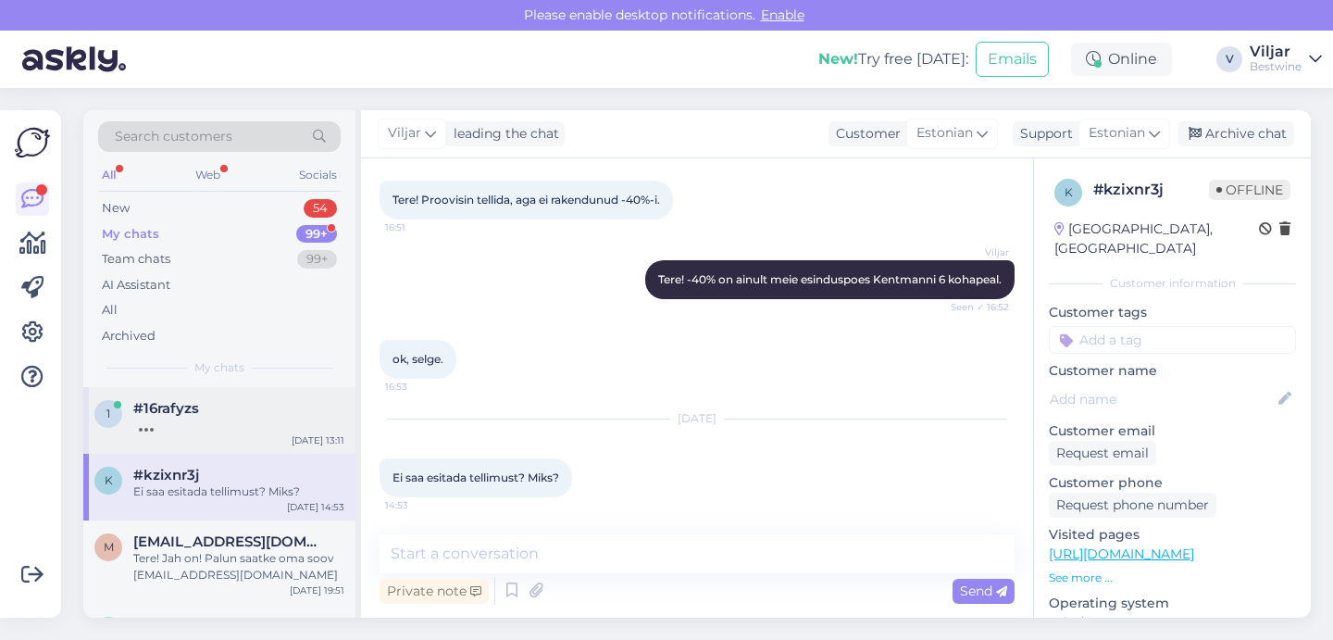
click at [220, 443] on div "1 #16rafyzs [DATE] 13:11" at bounding box center [219, 420] width 272 height 67
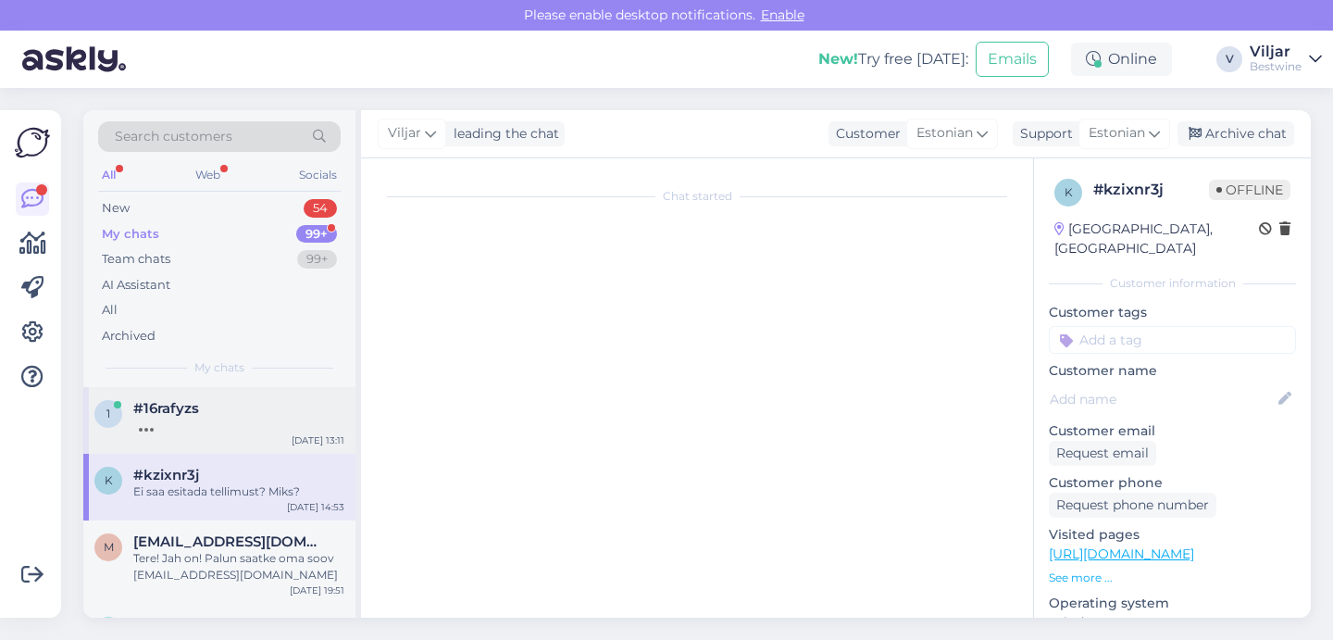
scroll to position [0, 0]
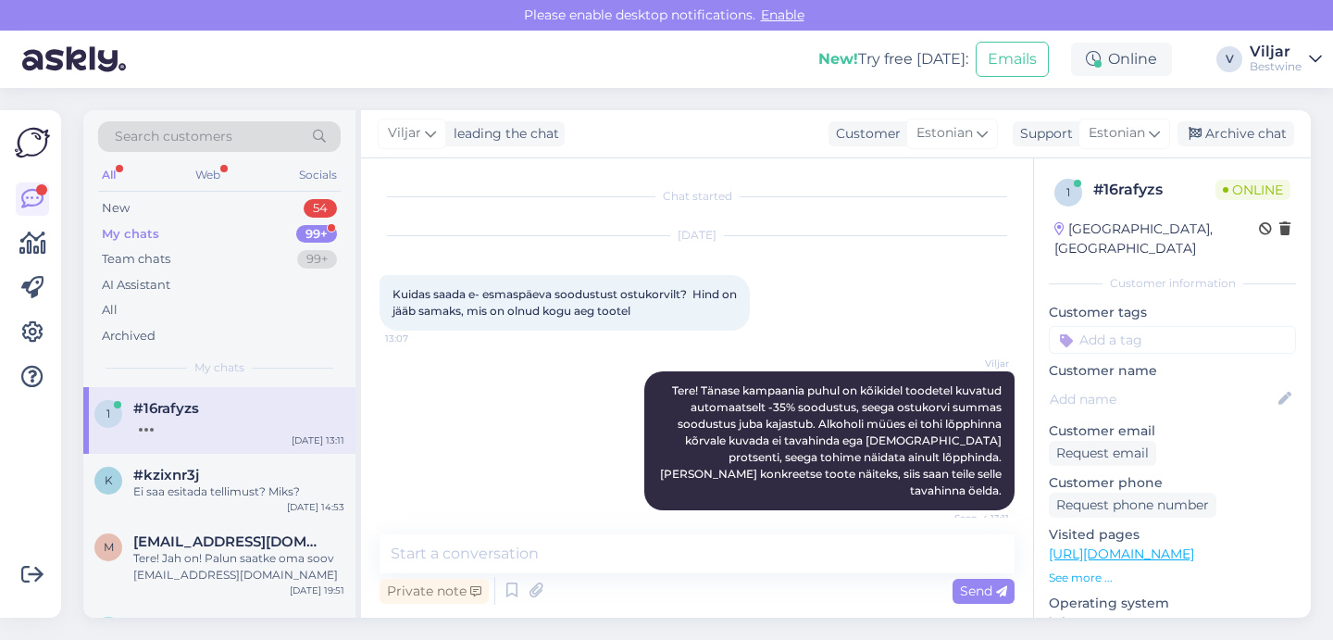
click at [118, 241] on div "My chats" at bounding box center [130, 234] width 57 height 19
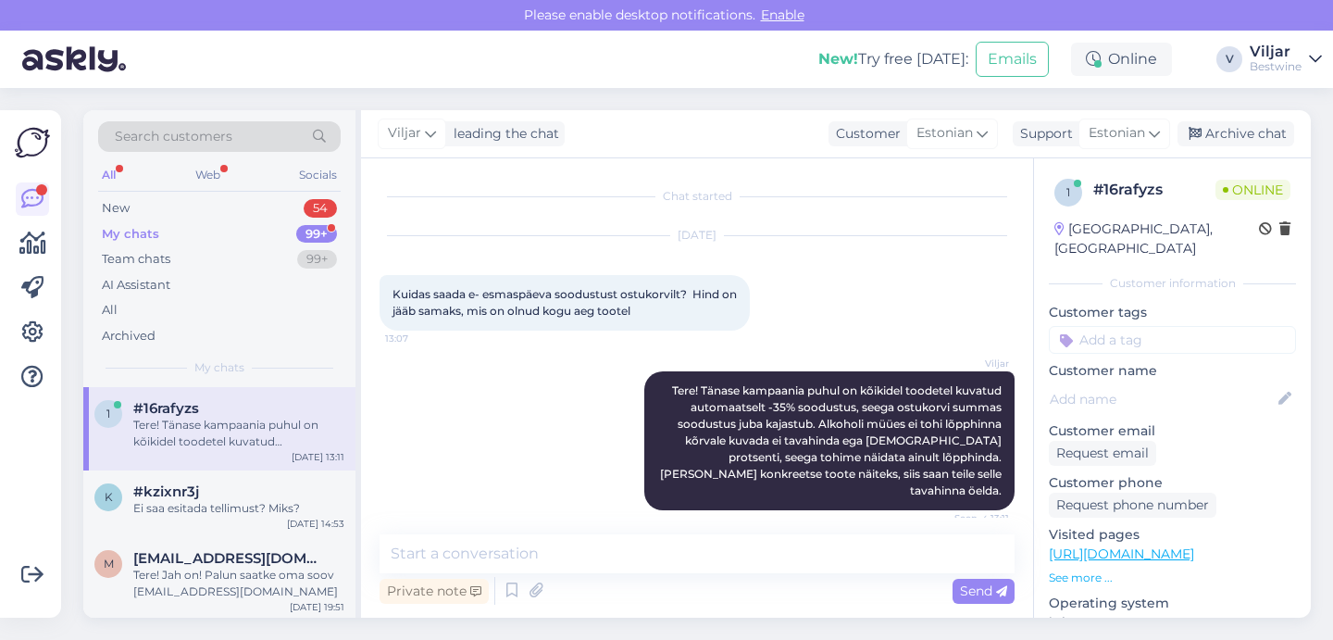
click at [124, 172] on div "All Web Socials" at bounding box center [219, 177] width 243 height 29
click at [107, 172] on div "All" at bounding box center [108, 175] width 21 height 24
click at [118, 212] on div "New" at bounding box center [116, 208] width 28 height 19
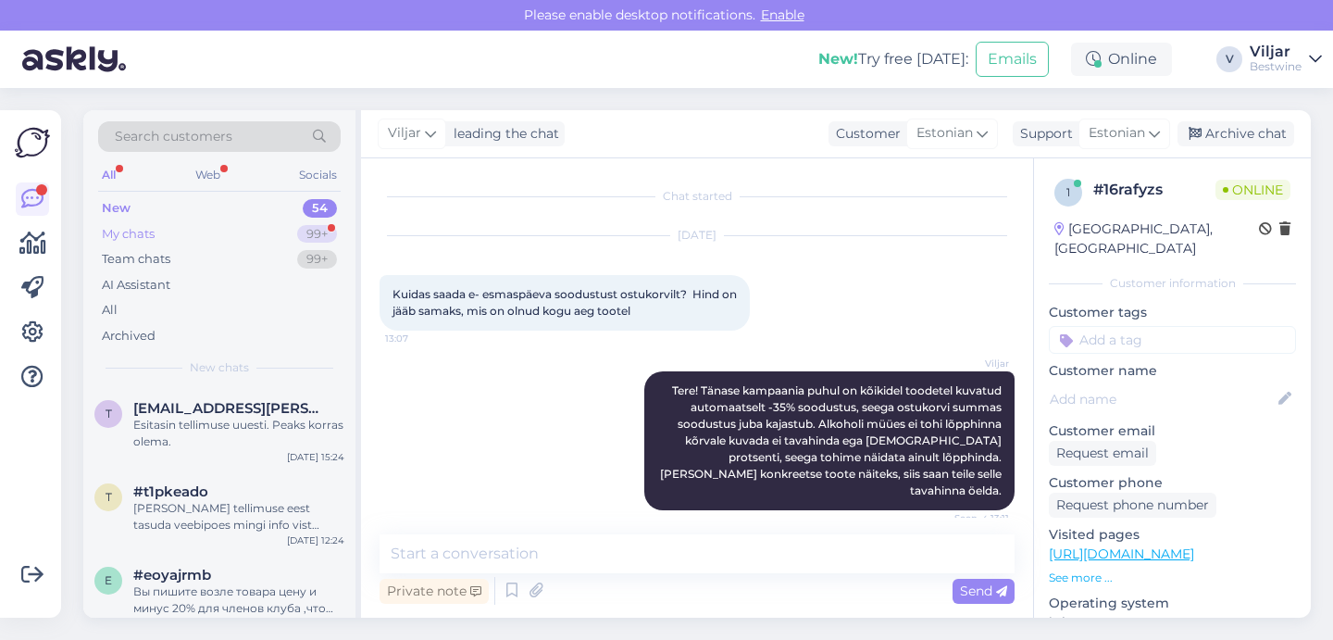
click at [123, 234] on div "My chats" at bounding box center [128, 234] width 53 height 19
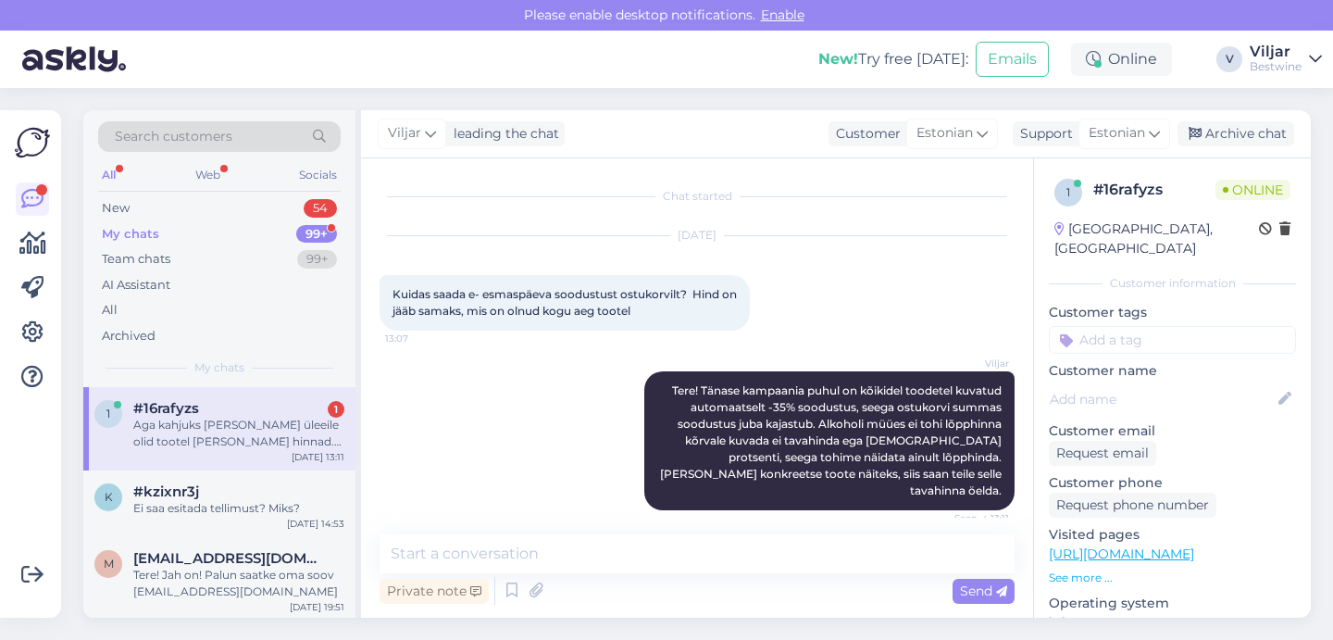
scroll to position [93, 0]
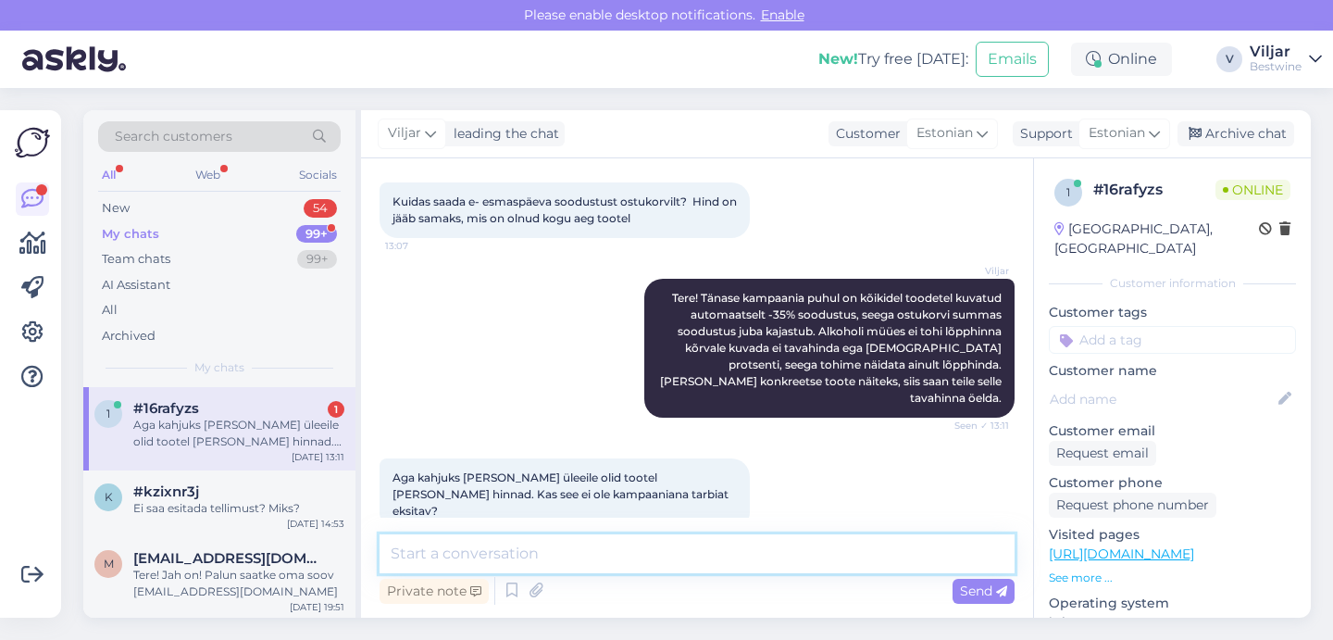
click at [637, 551] on textarea at bounding box center [697, 553] width 635 height 39
type textarea "Millistest toodetest käib jutt?"
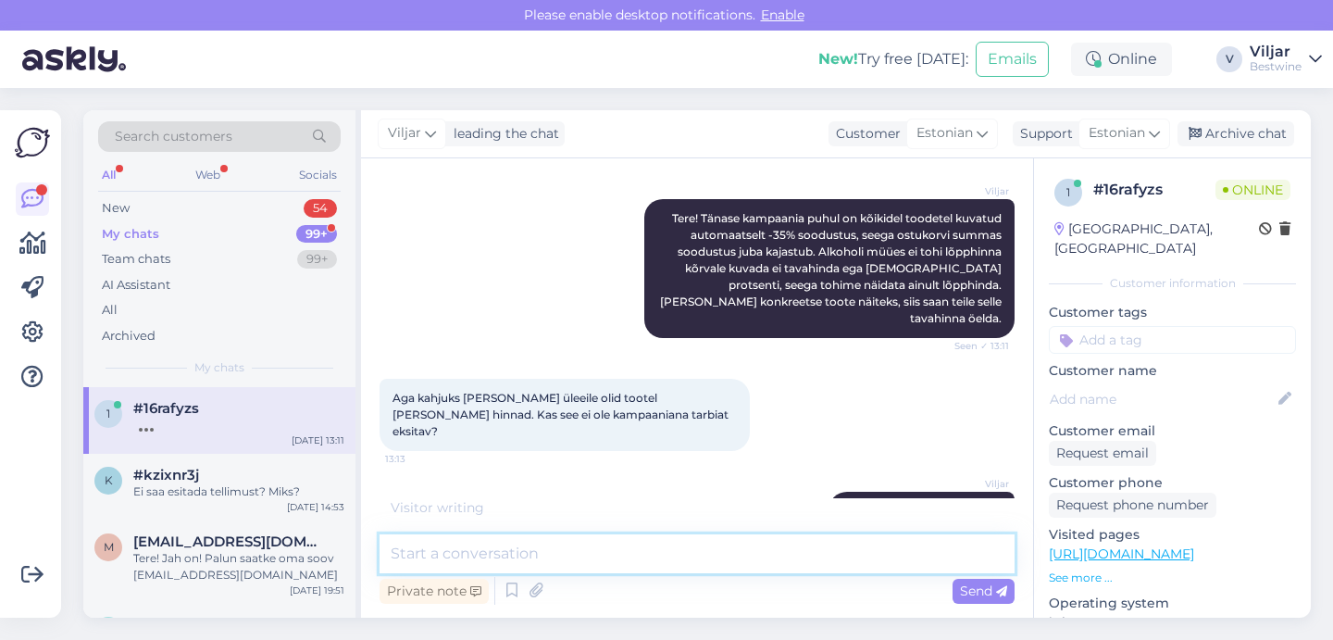
scroll to position [268, 0]
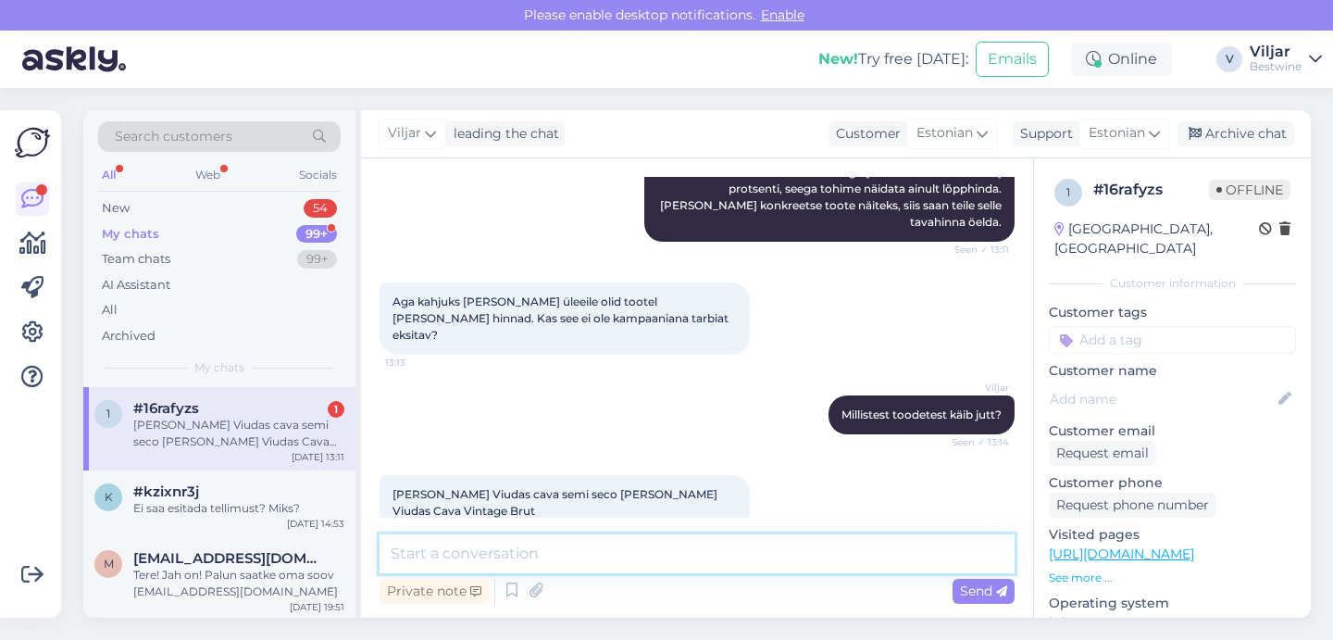
click at [465, 560] on textarea at bounding box center [697, 553] width 635 height 39
click at [394, 553] on textarea "Need tooted olid enne tänast hinnaga" at bounding box center [697, 553] width 635 height 39
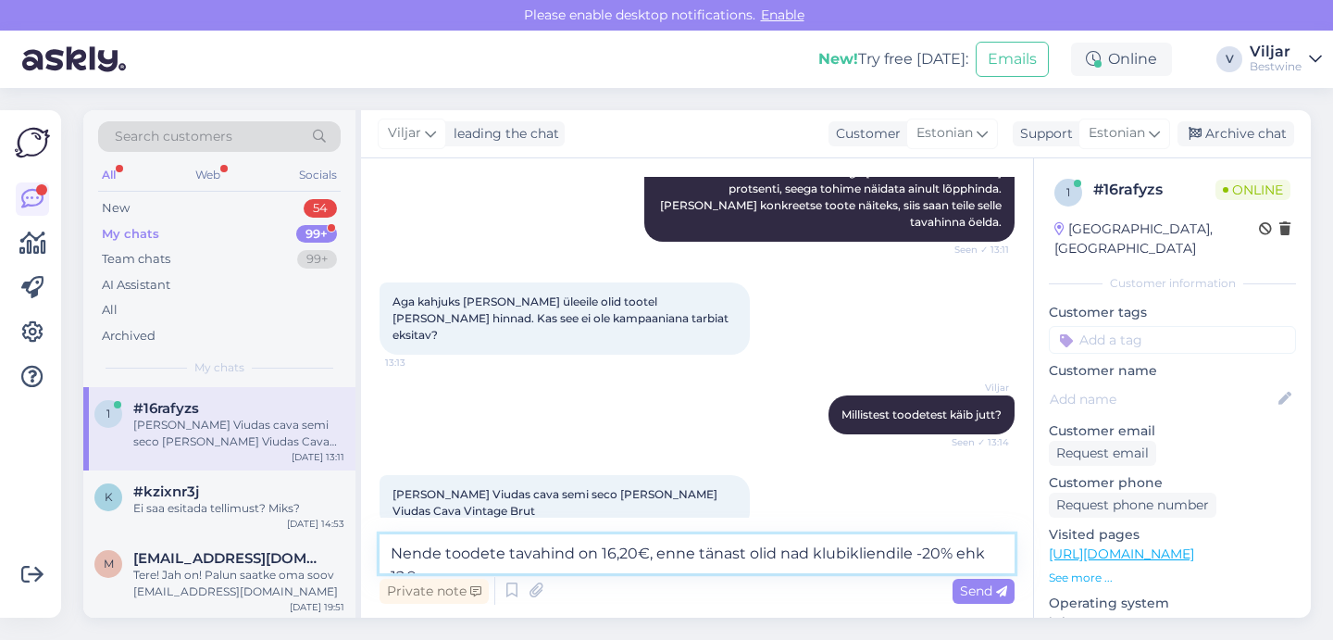
scroll to position [288, 0]
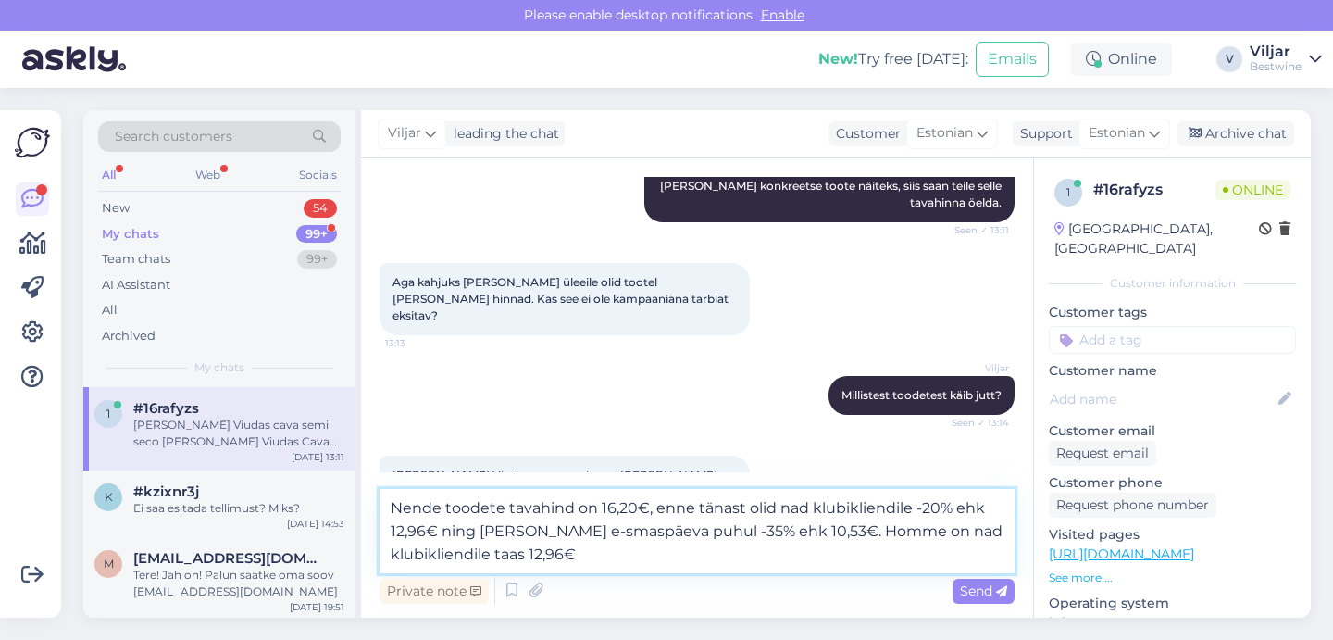
type textarea "Nende toodete tavahind on 16,20€, enne tänast olid nad klubikliendile -20% ehk …"
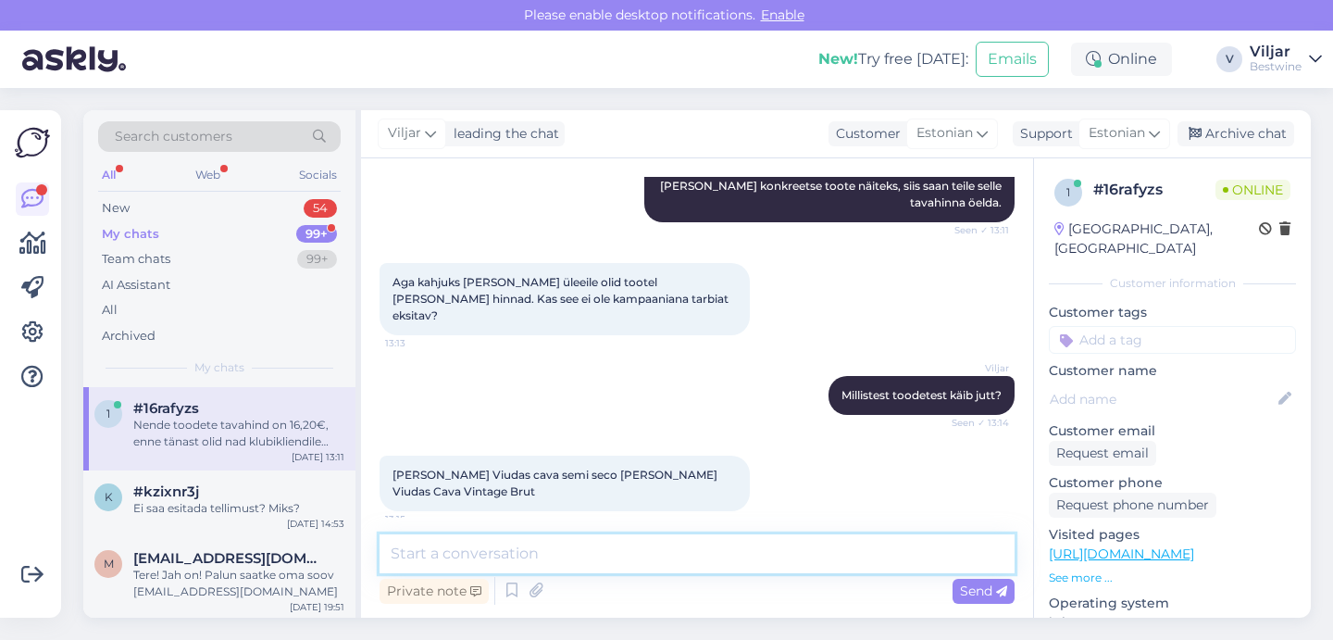
scroll to position [381, 0]
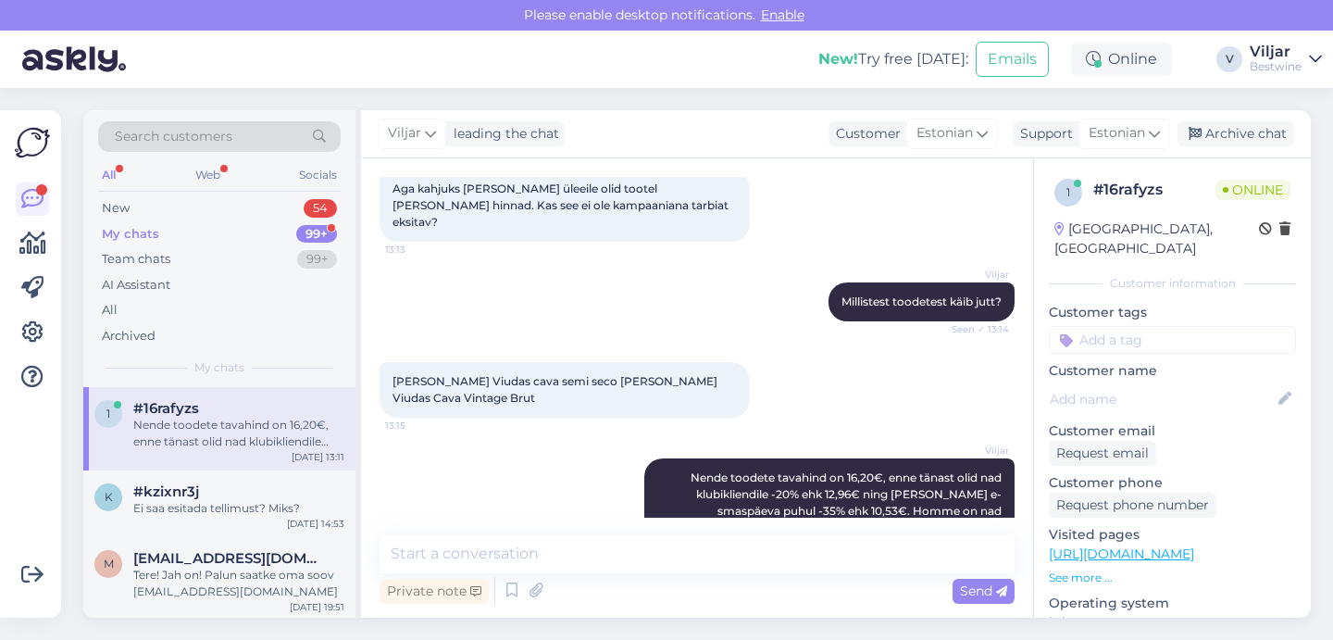
click at [513, 450] on div "Viljar Nende toodete tavahind on 16,20€, enne tänast olid nad klubikliendile -2…" at bounding box center [697, 503] width 635 height 130
click at [758, 381] on div at bounding box center [758, 390] width 17 height 56
click at [539, 546] on textarea at bounding box center [697, 553] width 635 height 39
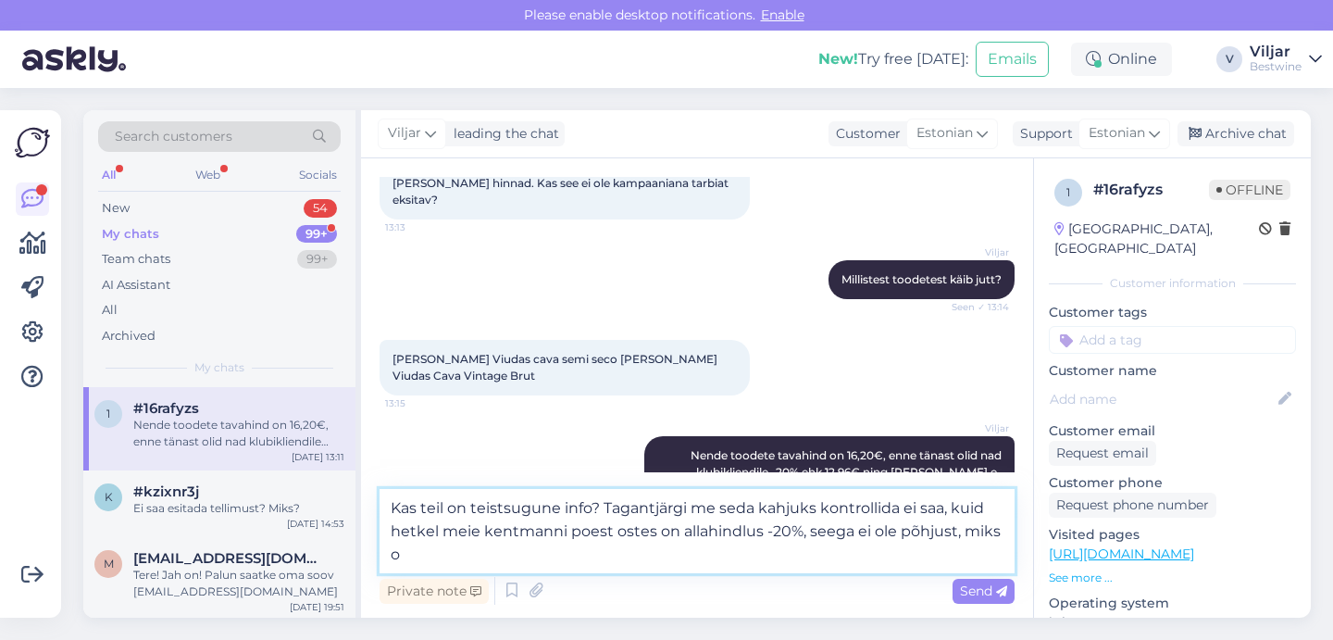
scroll to position [427, 0]
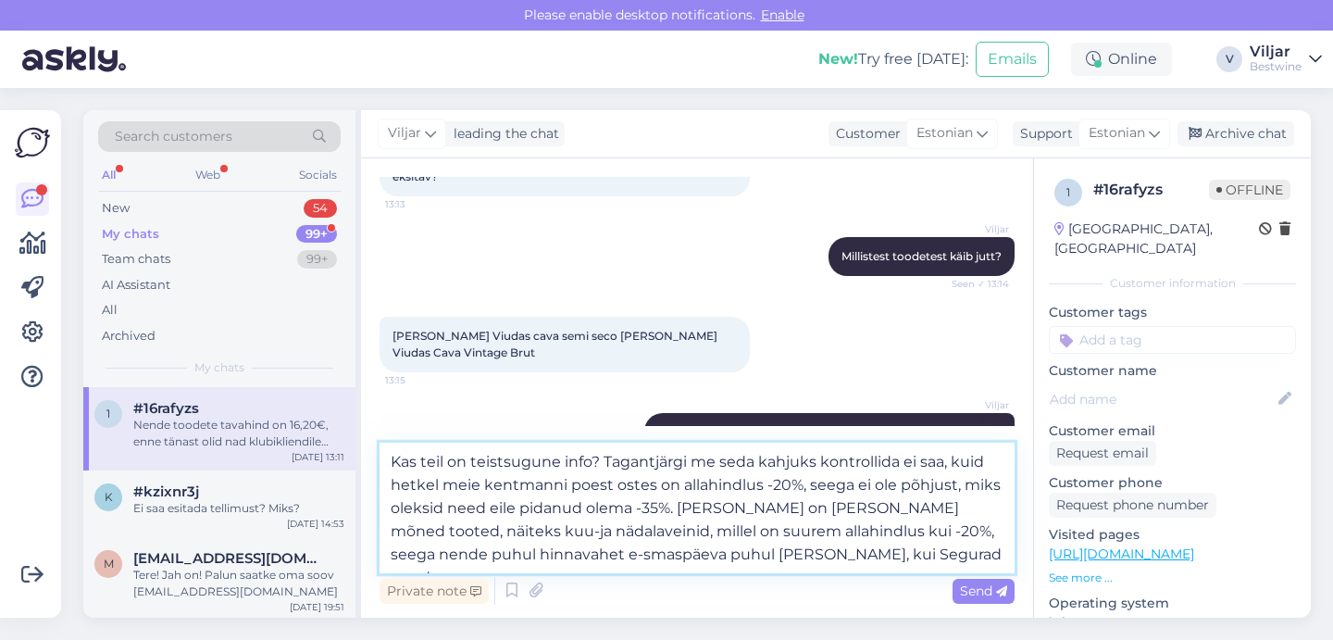
click at [763, 556] on textarea "Kas teil on teistsugune info? Tagantjärgi me seda kahjuks kontrollida ei saa, k…" at bounding box center [697, 508] width 635 height 131
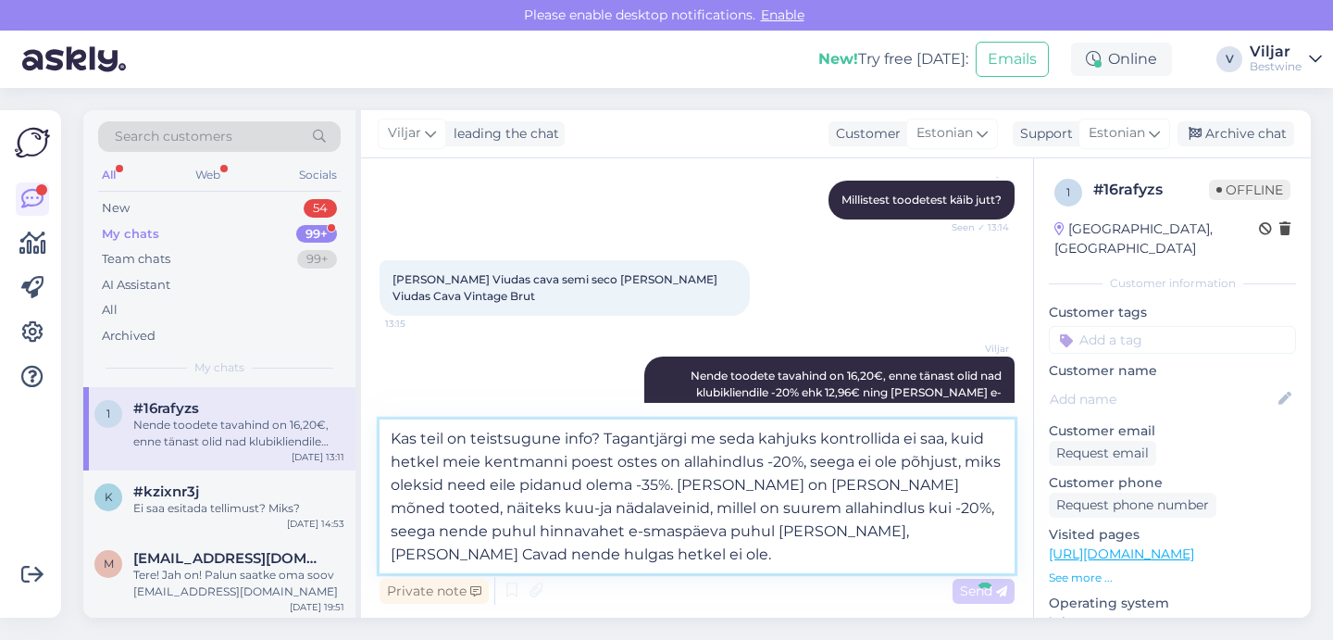
scroll to position [496, 0]
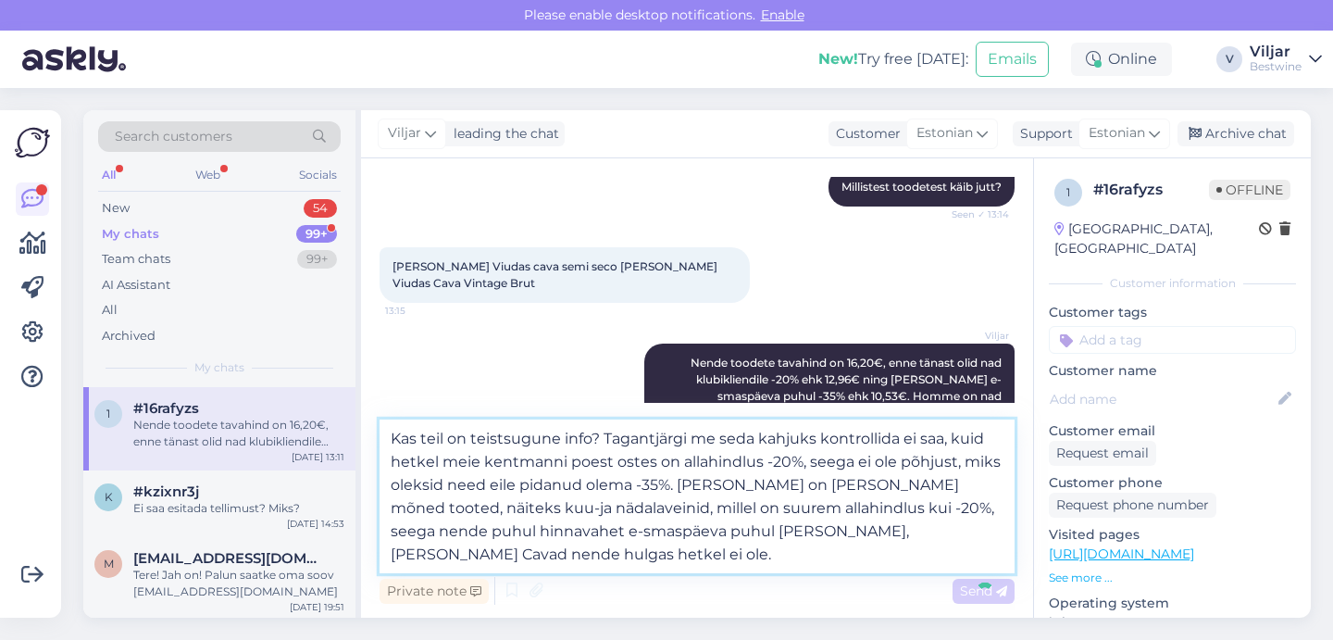
type textarea "Kas teil on teistsugune info? Tagantjärgi me seda kahjuks kontrollida ei saa, k…"
click at [975, 593] on div "Chat started [DATE] Kuidas saada e- esmaspäeva soodustust ostukorvilt? Hind on …" at bounding box center [697, 387] width 672 height 459
click at [706, 496] on div "Chat started [DATE] Kuidas saada e- esmaspäeva soodustust ostukorvilt? Hind on …" at bounding box center [697, 387] width 672 height 459
click at [560, 501] on div "Chat started [DATE] Kuidas saada e- esmaspäeva soodustust ostukorvilt? Hind on …" at bounding box center [697, 387] width 672 height 459
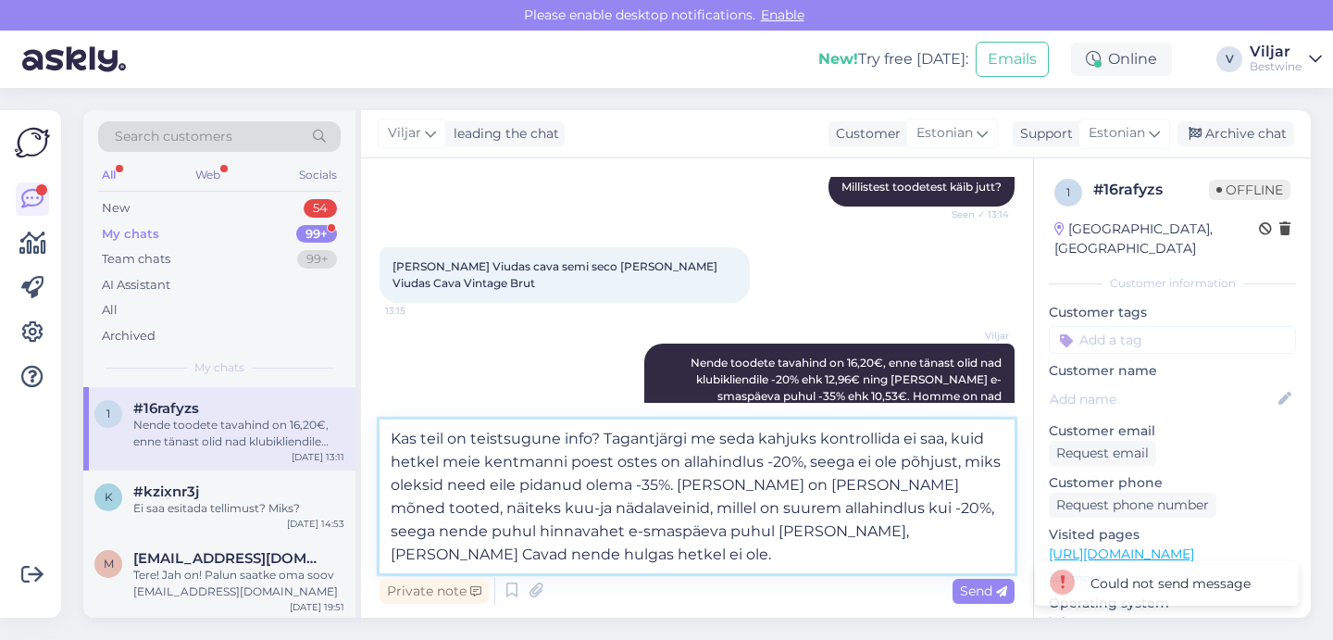
drag, startPoint x: 554, startPoint y: 552, endPoint x: 361, endPoint y: 413, distance: 237.4
click at [361, 413] on div "Chat started [DATE] Kuidas saada e- esmaspäeva soodustust ostukorvilt? Hind on …" at bounding box center [697, 387] width 672 height 459
click at [870, 605] on div "Private note Send" at bounding box center [697, 590] width 635 height 35
click at [980, 591] on span "Send" at bounding box center [983, 590] width 47 height 17
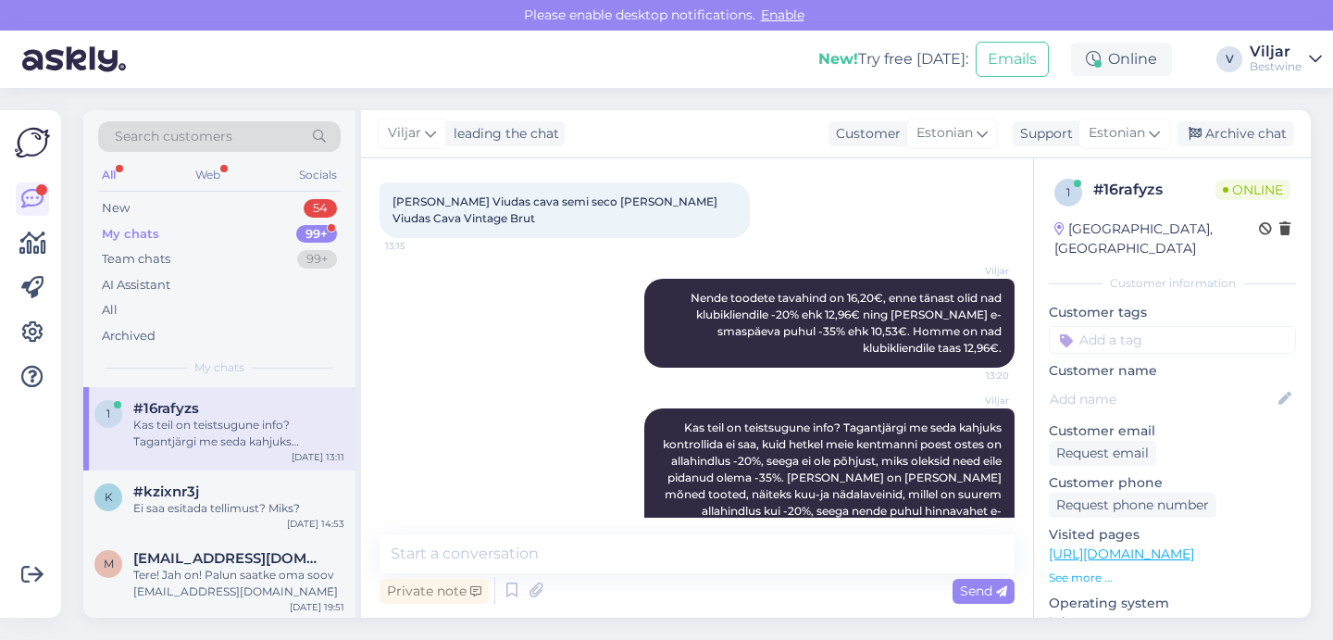
scroll to position [581, 0]
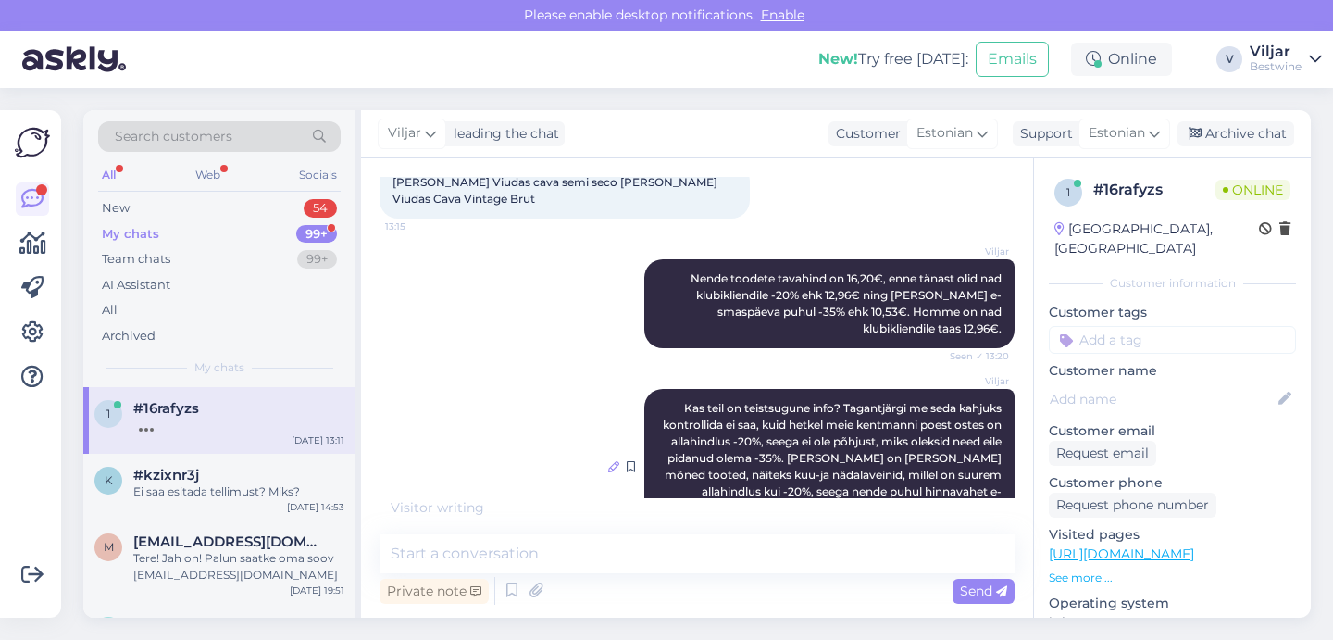
click at [615, 461] on icon at bounding box center [613, 466] width 11 height 11
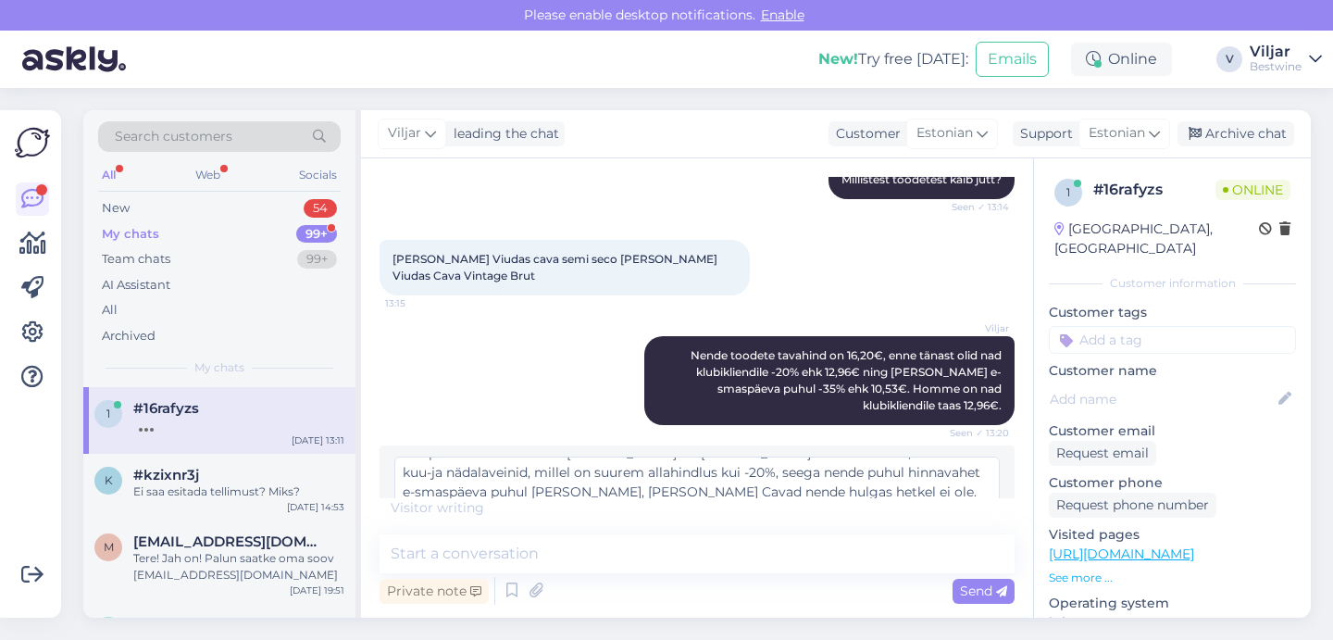
scroll to position [58, 0]
click at [422, 456] on textarea "Kas teil on teistsugune info? Tagantjärgi me seda kahjuks kontrollida ei saa, k…" at bounding box center [697, 480] width 606 height 48
type textarea "Kas teil on teistsugune info? Tagantjärgi me seda kahjuks kontrollida ei saa, k…"
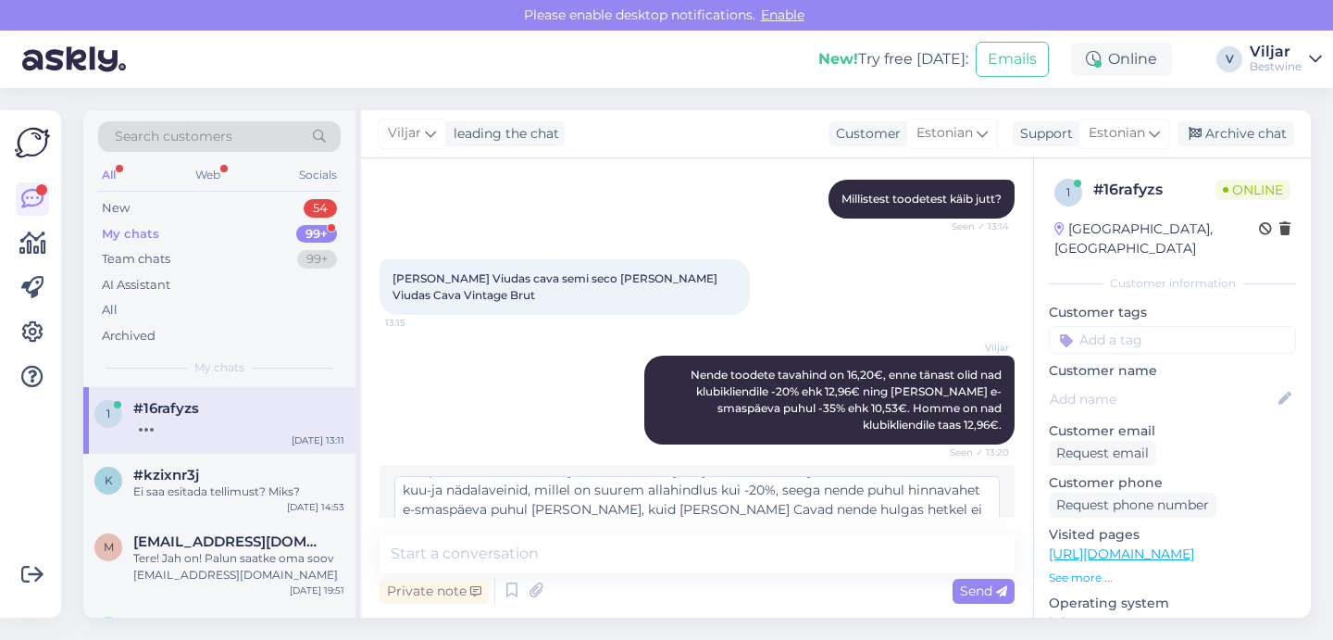
click at [965, 481] on div "Kas teil on teistsugune info? Tagantjärgi me seda kahjuks kontrollida ei saa, k…" at bounding box center [697, 516] width 606 height 81
click at [963, 535] on span "Edit" at bounding box center [969, 543] width 46 height 17
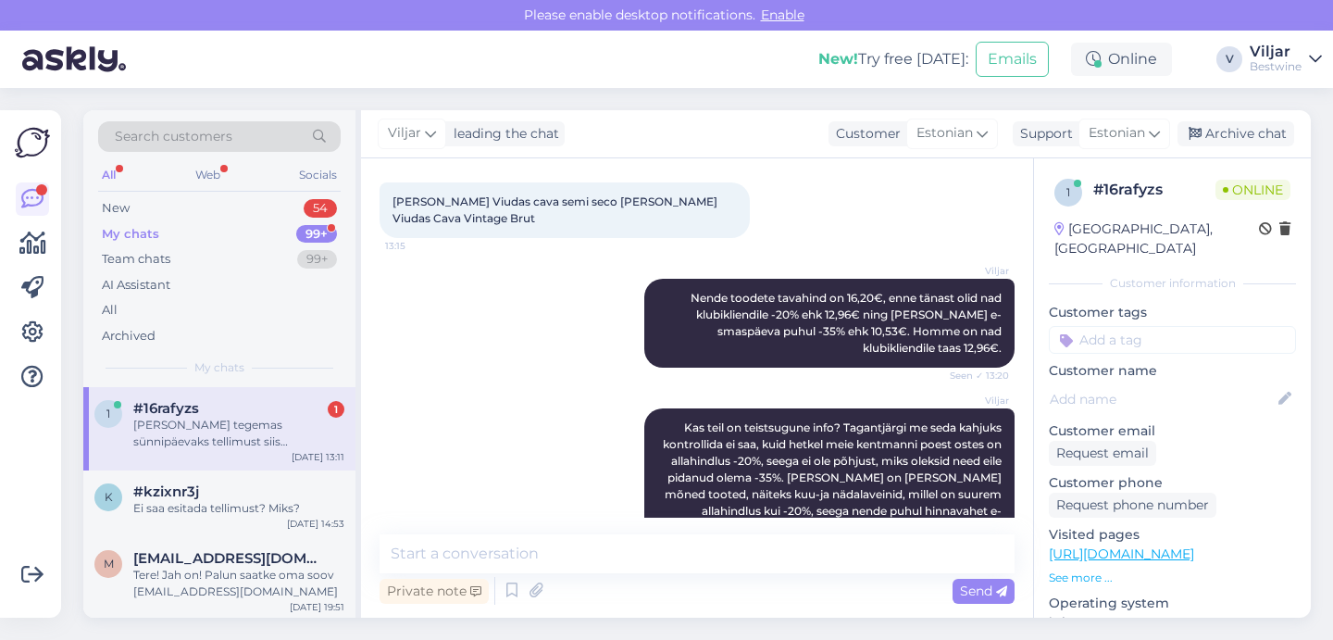
scroll to position [657, 0]
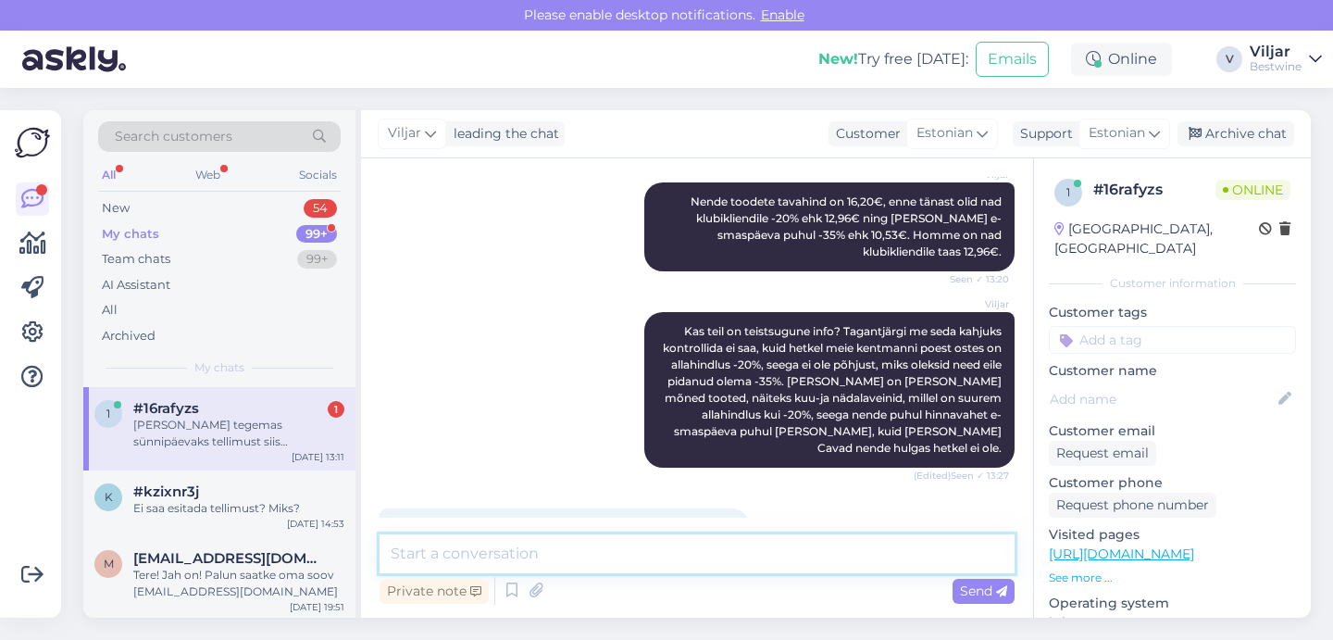
click at [512, 557] on textarea at bounding box center [697, 553] width 635 height 39
